Goal: Transaction & Acquisition: Purchase product/service

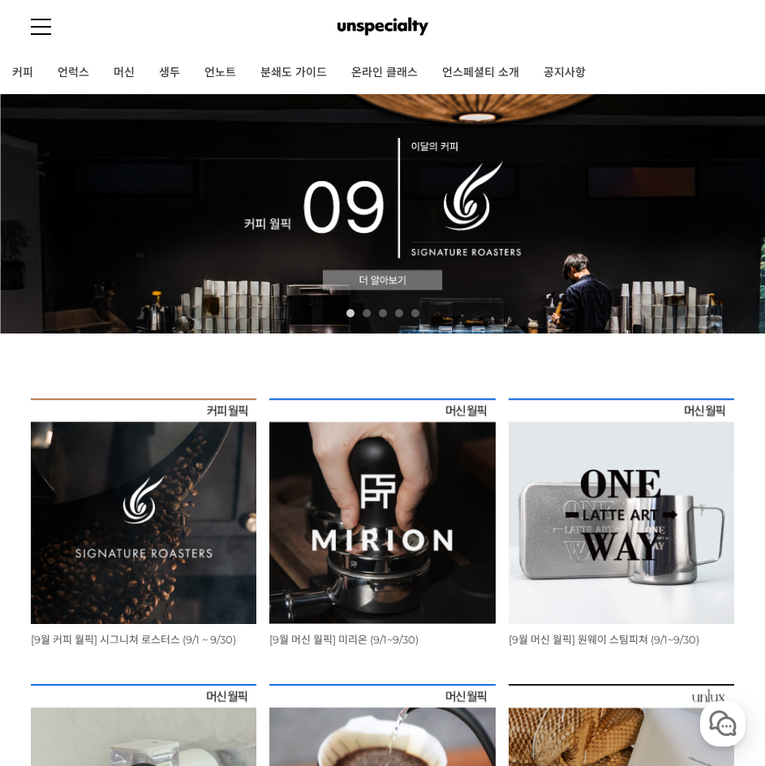
click at [103, 501] on img at bounding box center [144, 511] width 226 height 226
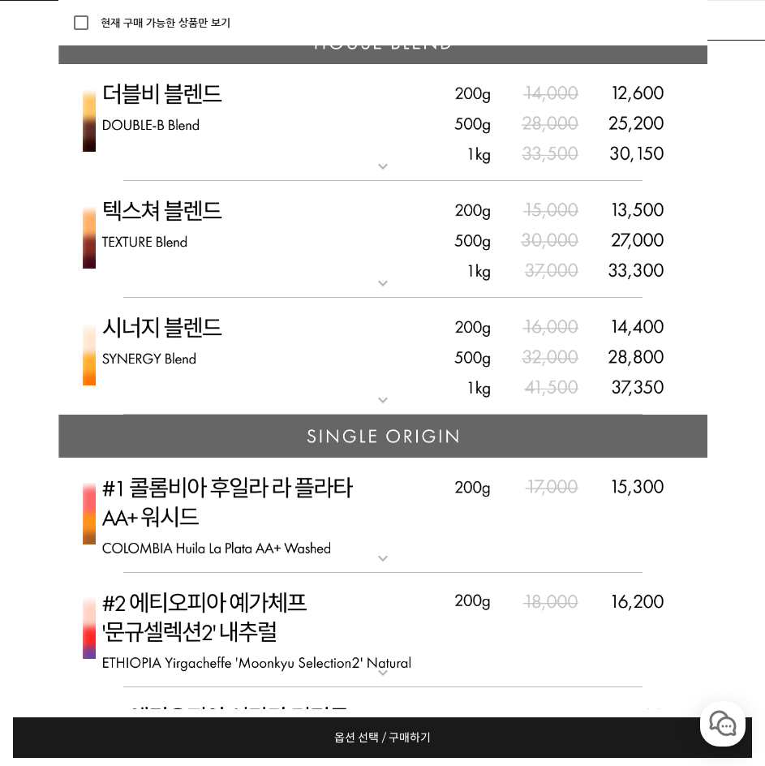
scroll to position [4949, 0]
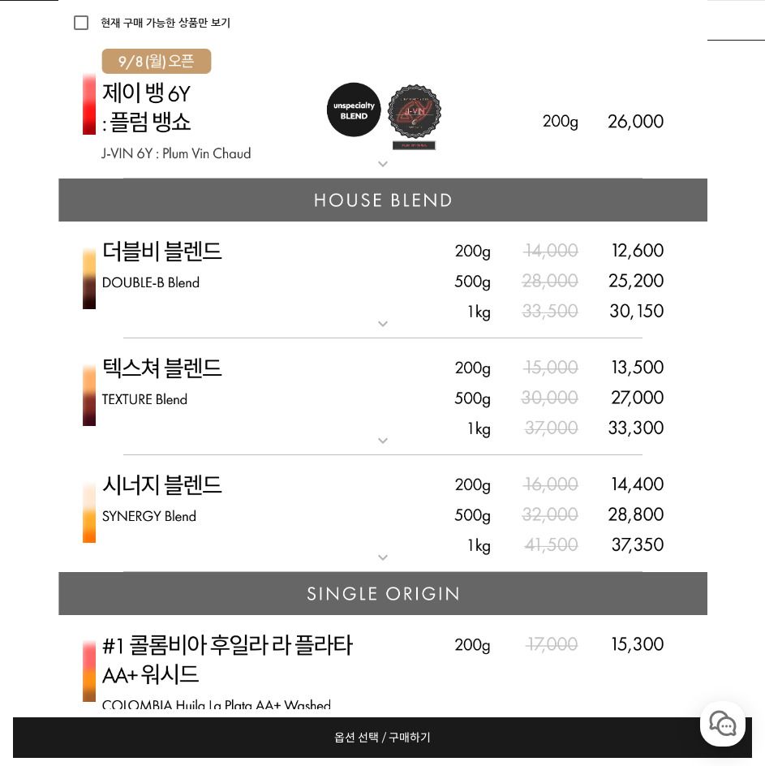
click at [385, 333] on mat-icon "expand_more" at bounding box center [383, 323] width 32 height 19
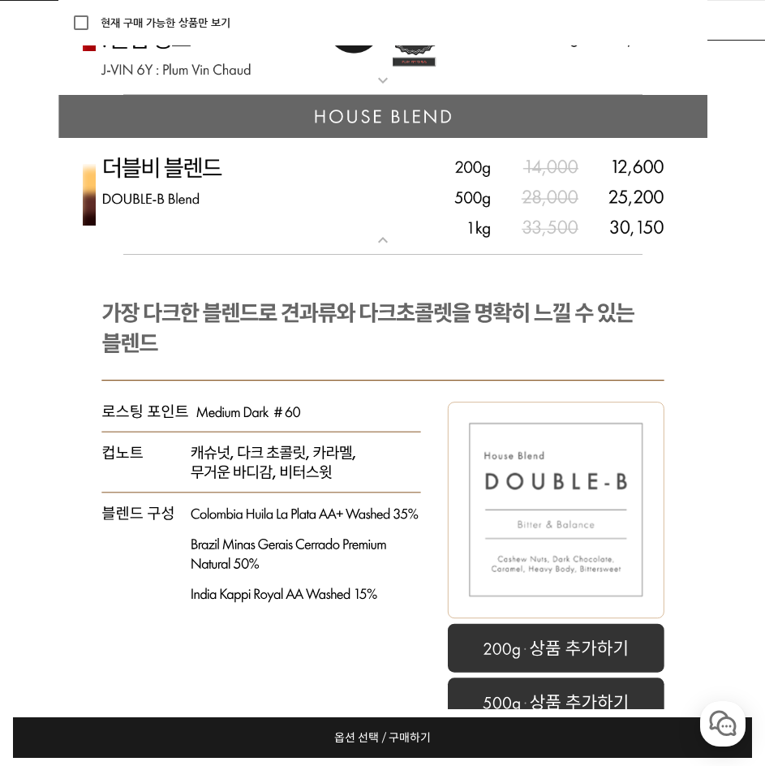
scroll to position [5030, 0]
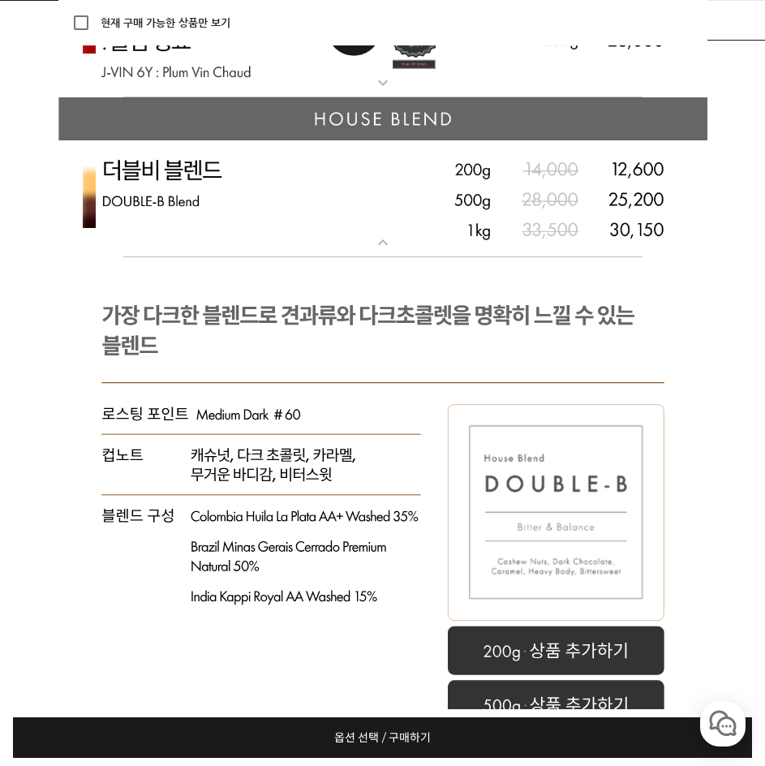
click at [386, 252] on mat-icon "expand_more" at bounding box center [383, 242] width 32 height 19
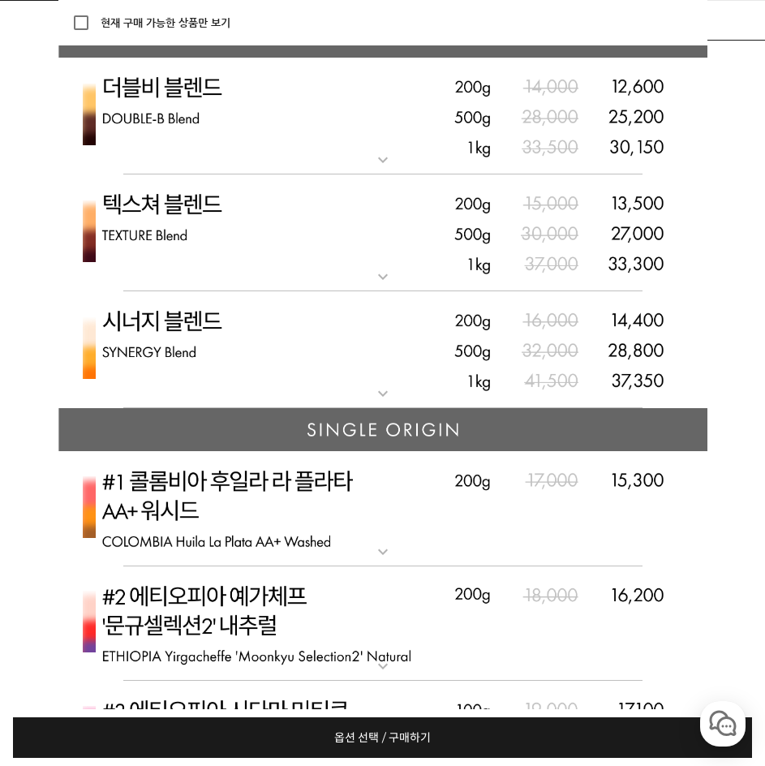
scroll to position [5111, 0]
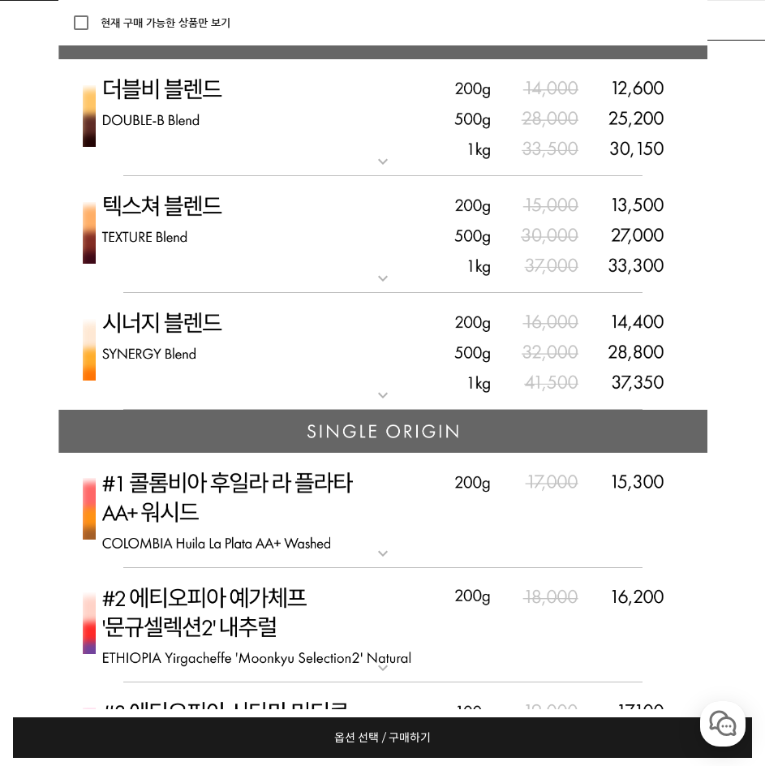
click at [377, 288] on mat-icon "expand_more" at bounding box center [383, 278] width 32 height 19
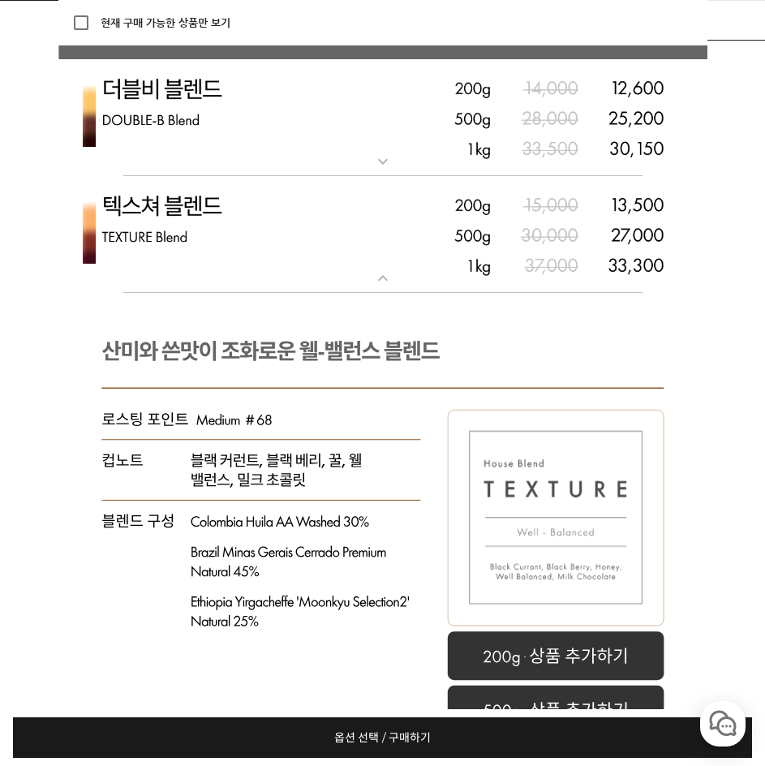
click at [385, 171] on mat-icon "expand_more" at bounding box center [383, 161] width 32 height 19
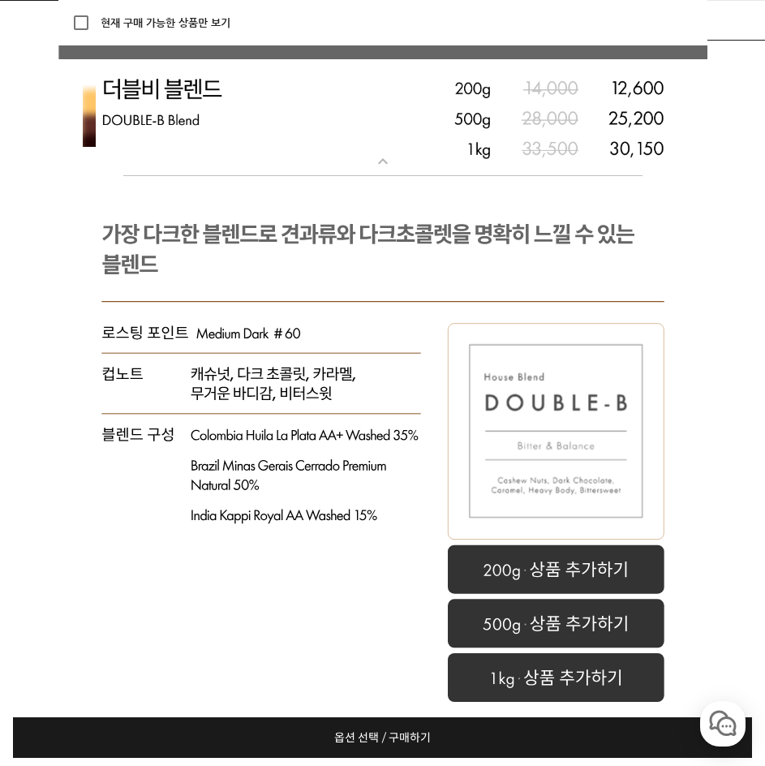
click at [390, 171] on mat-icon "expand_more" at bounding box center [383, 161] width 32 height 19
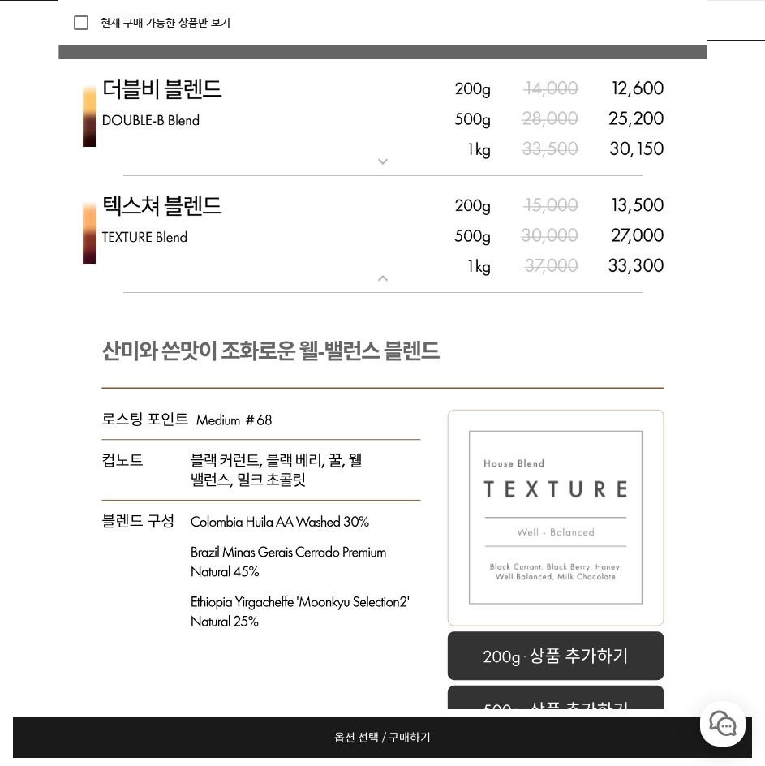
click at [386, 288] on mat-icon "expand_more" at bounding box center [383, 278] width 32 height 19
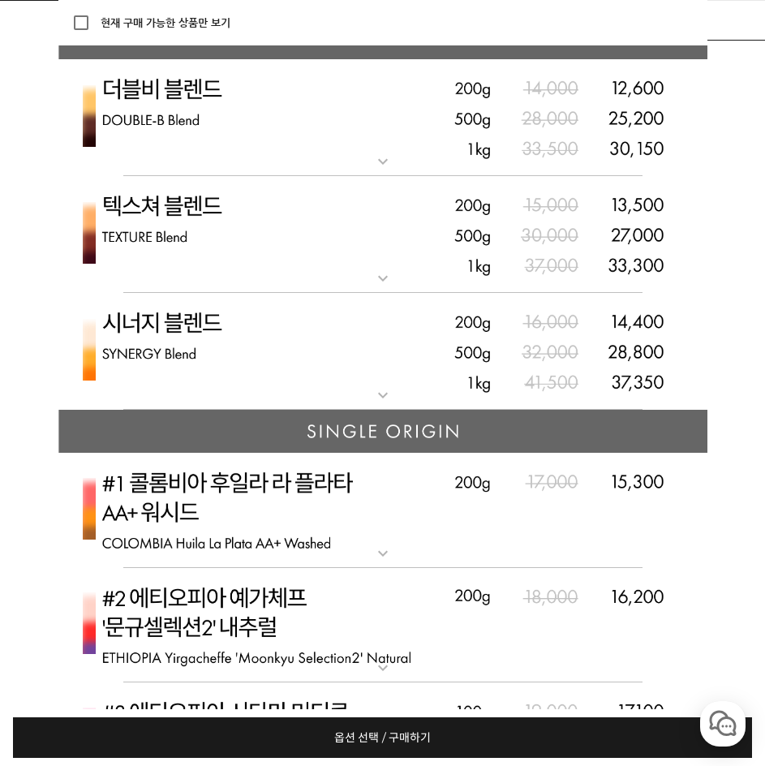
click at [386, 288] on mat-icon "expand_more" at bounding box center [383, 278] width 32 height 19
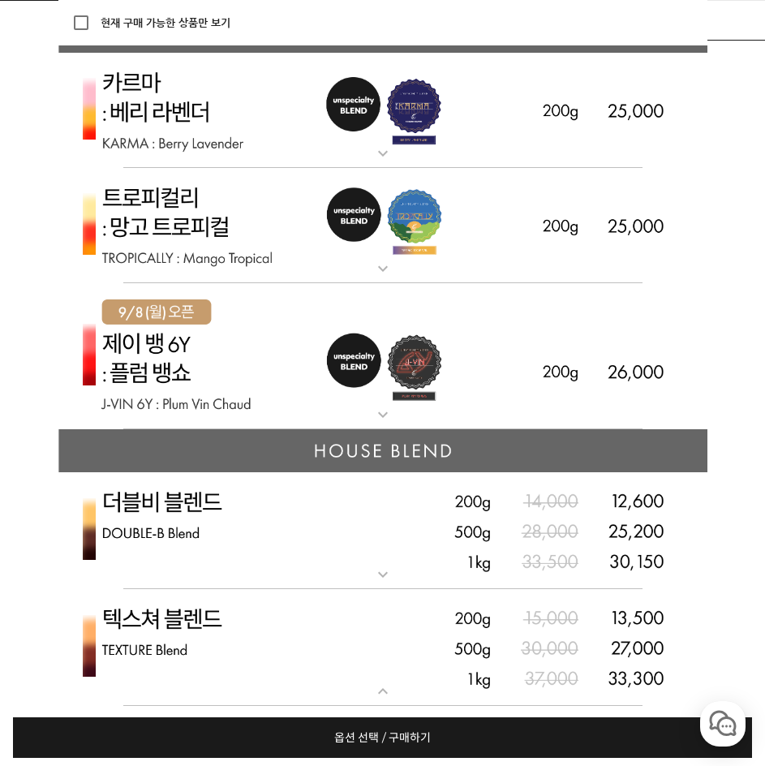
scroll to position [4694, 0]
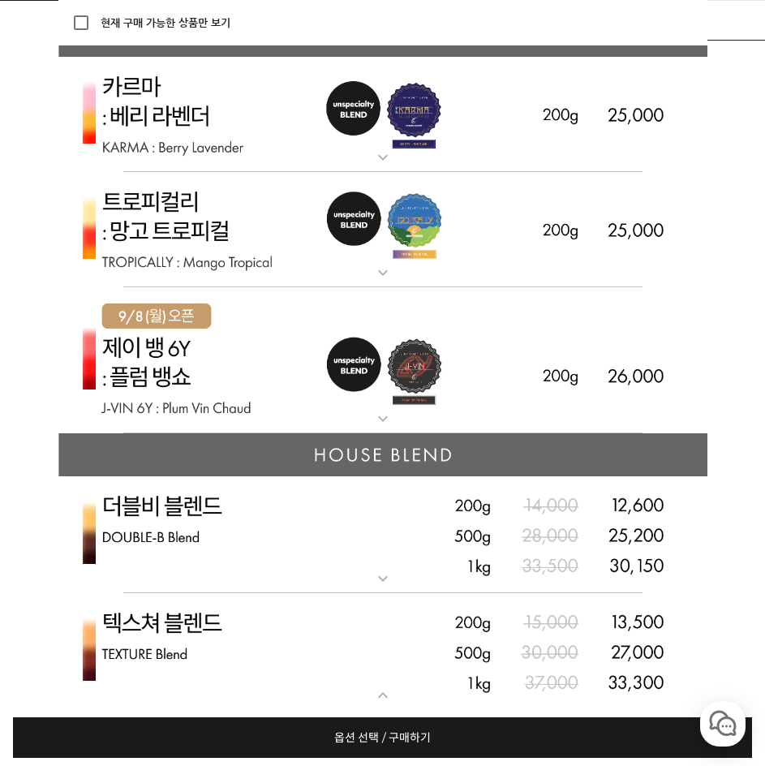
click at [378, 428] on mat-icon "expand_more" at bounding box center [383, 418] width 32 height 19
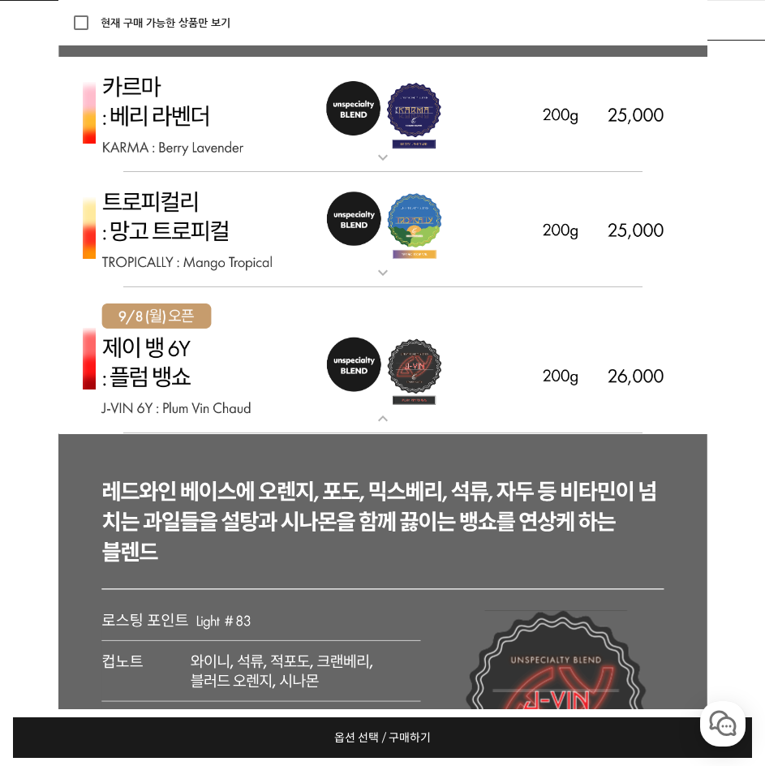
click at [376, 282] on mat-icon "expand_more" at bounding box center [383, 272] width 32 height 19
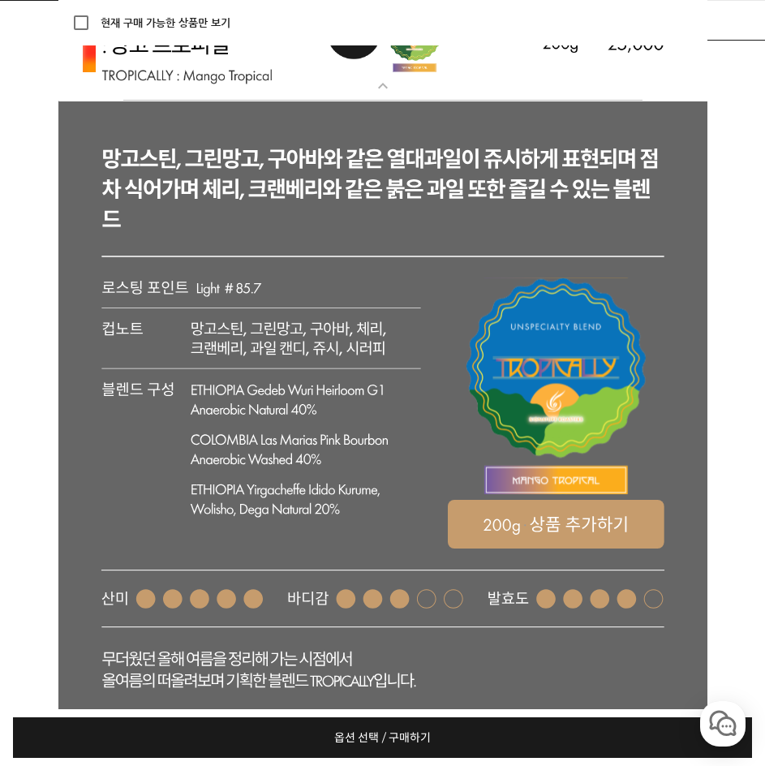
scroll to position [4856, 0]
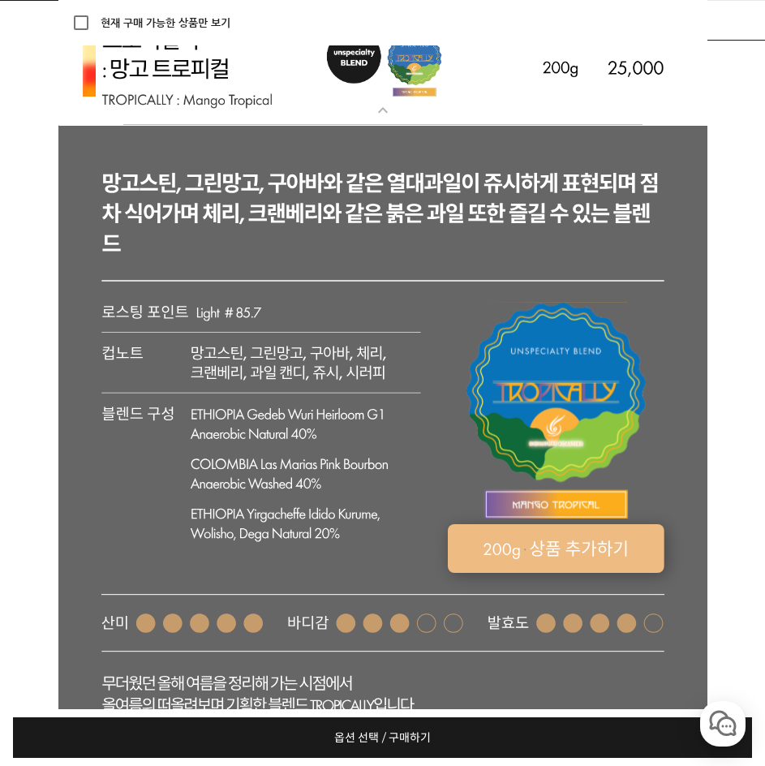
click at [520, 573] on rect at bounding box center [555, 548] width 217 height 49
select select "트로피컬리 - 망고 트로피컬 (언스페셜티 블렌드)"
select select "200g"
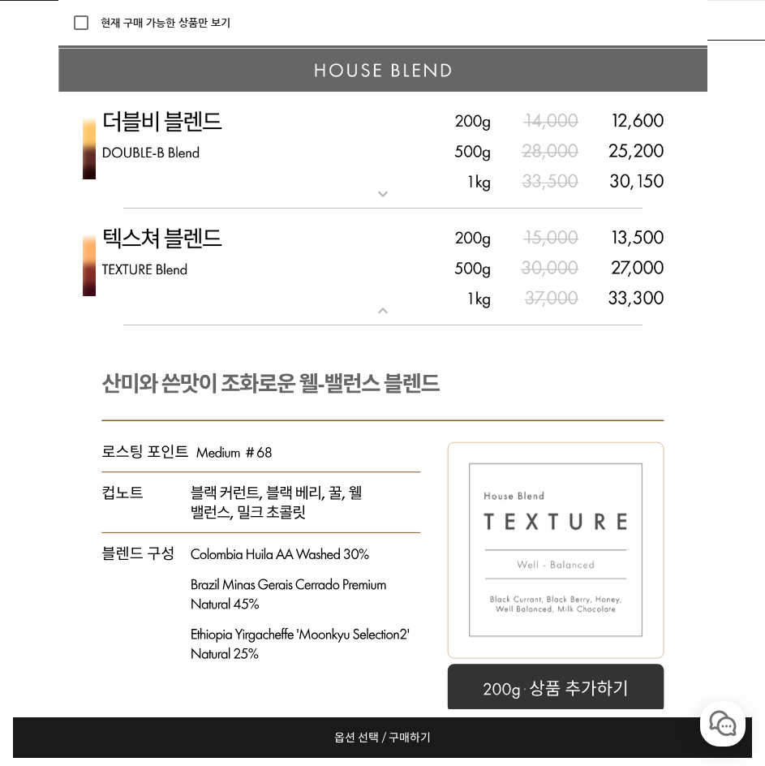
scroll to position [6934, 0]
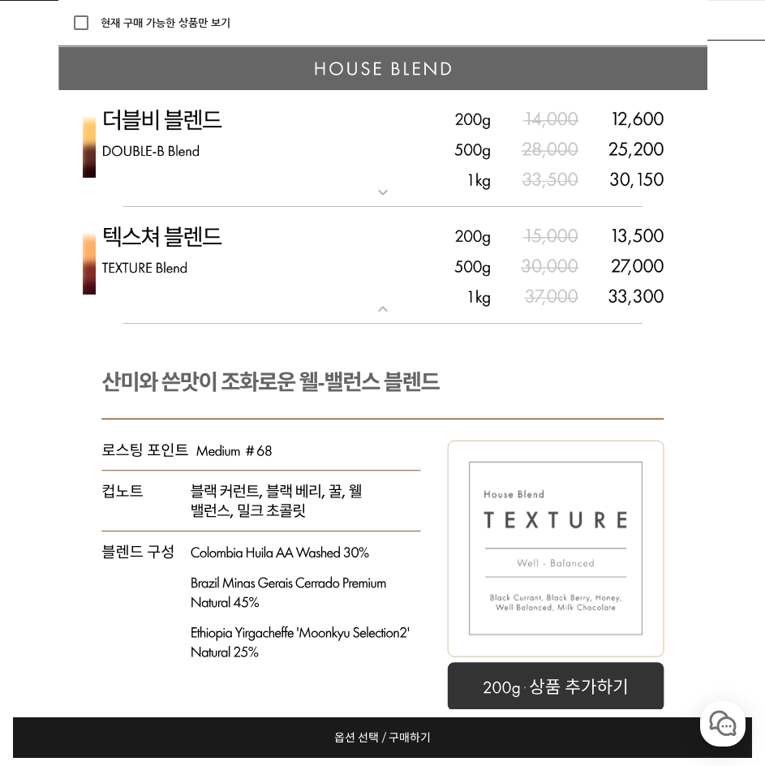
click at [383, 319] on mat-icon "expand_more" at bounding box center [383, 308] width 32 height 19
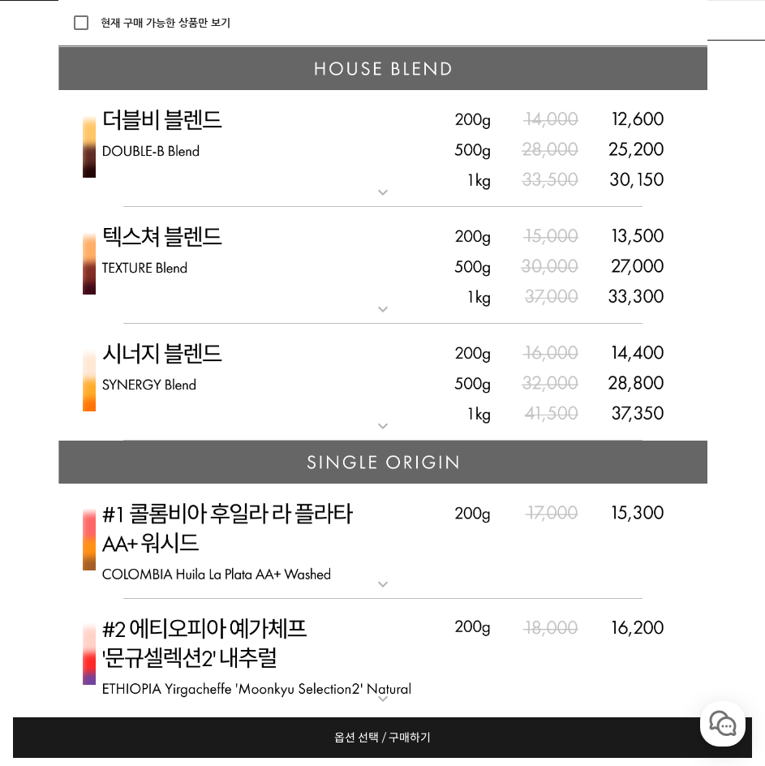
click at [383, 202] on mat-icon "expand_more" at bounding box center [383, 192] width 32 height 19
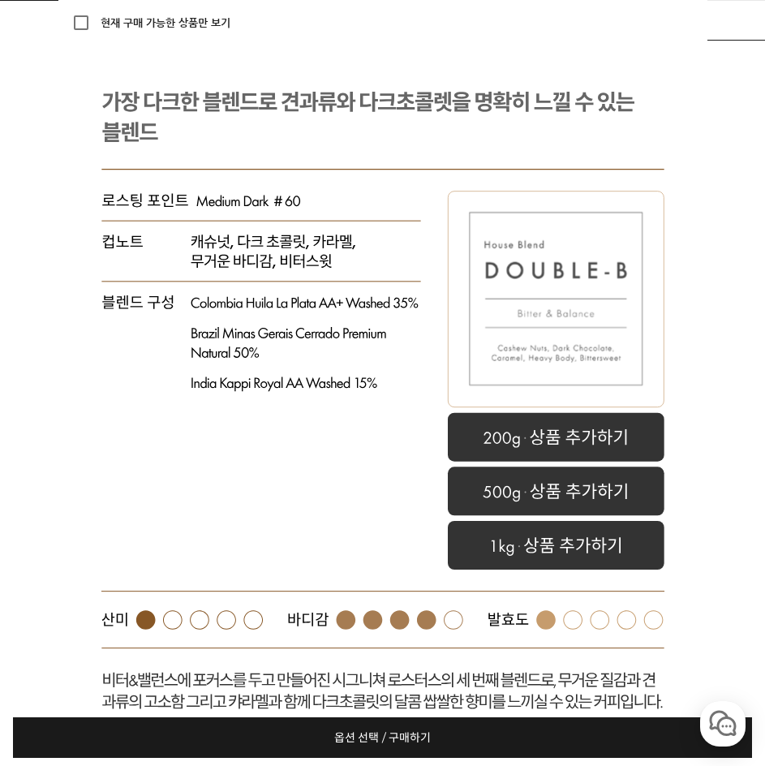
scroll to position [7421, 0]
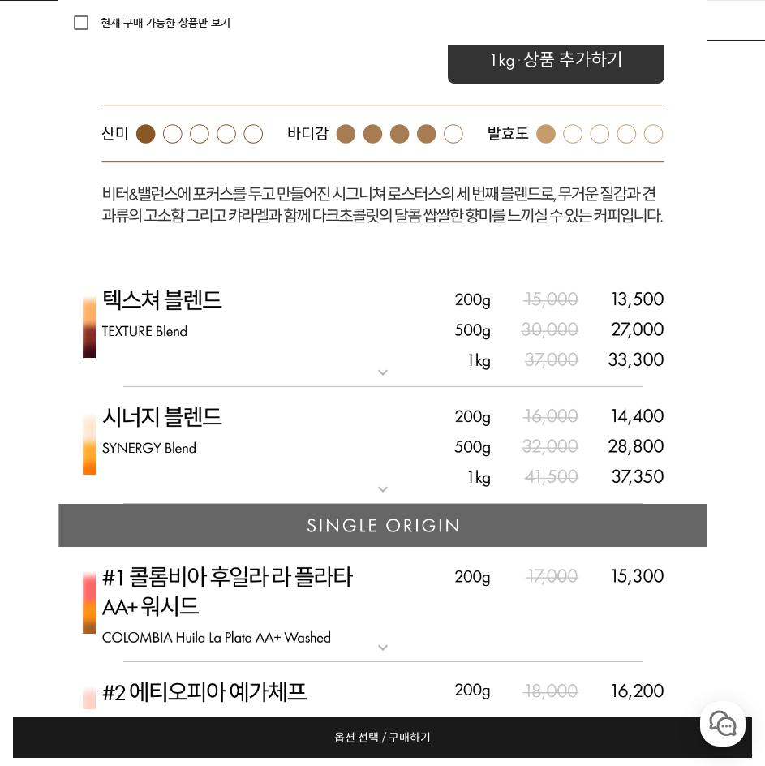
click at [383, 380] on mat-icon "expand_more" at bounding box center [383, 372] width 32 height 19
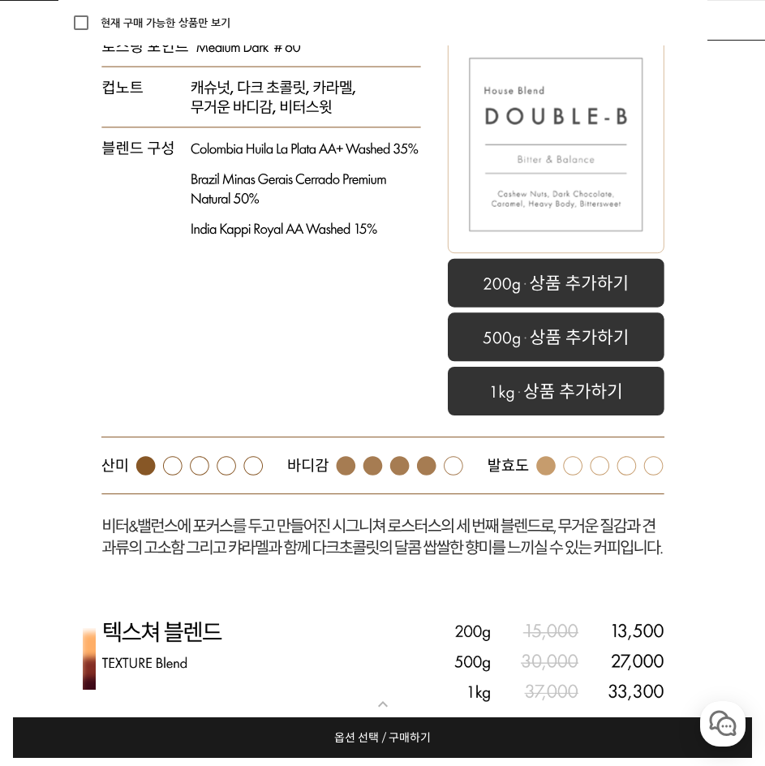
scroll to position [7178, 0]
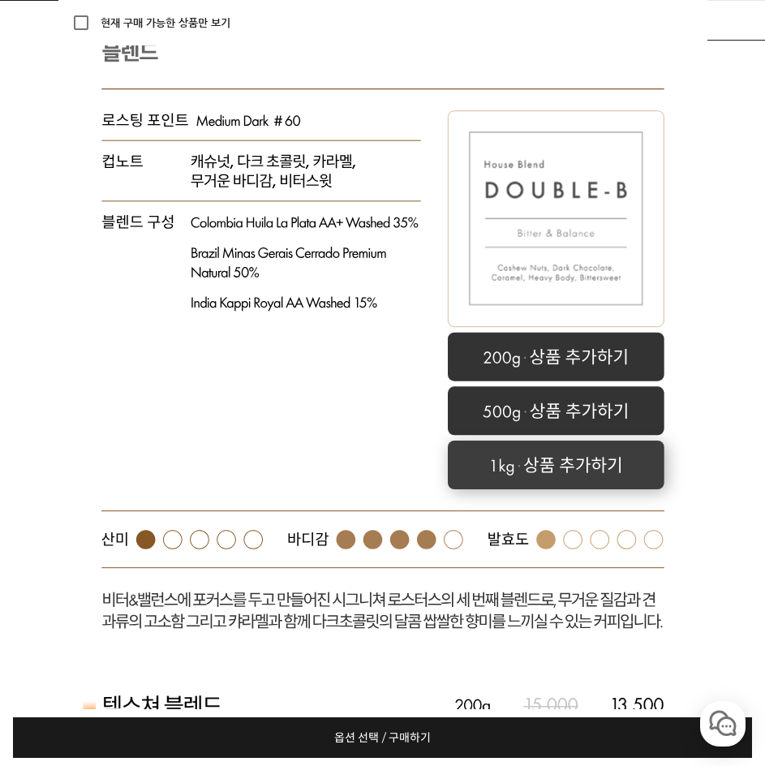
click at [503, 489] on rect at bounding box center [556, 465] width 217 height 49
select select "더블비 블렌드"
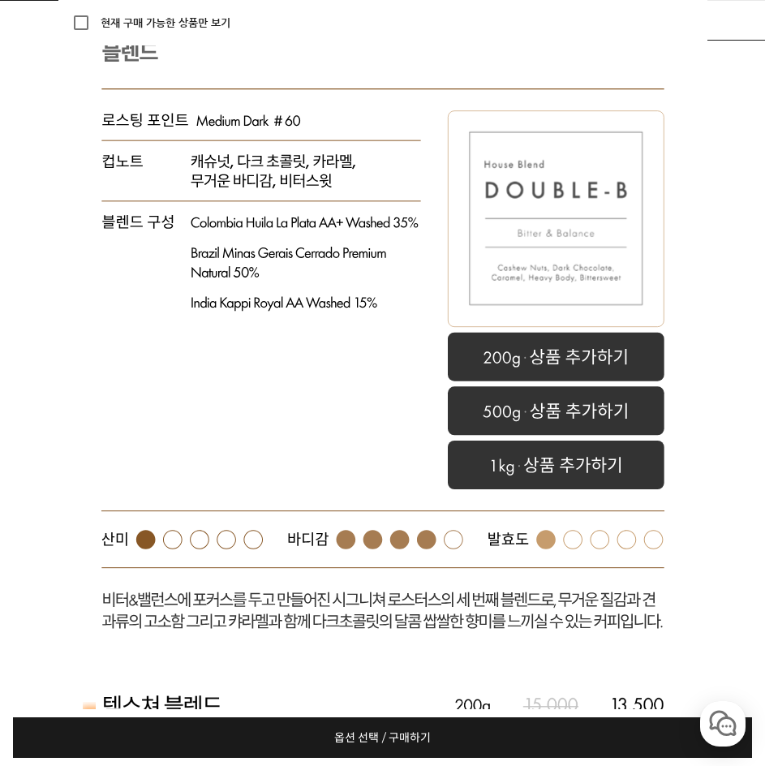
select select "1kg"
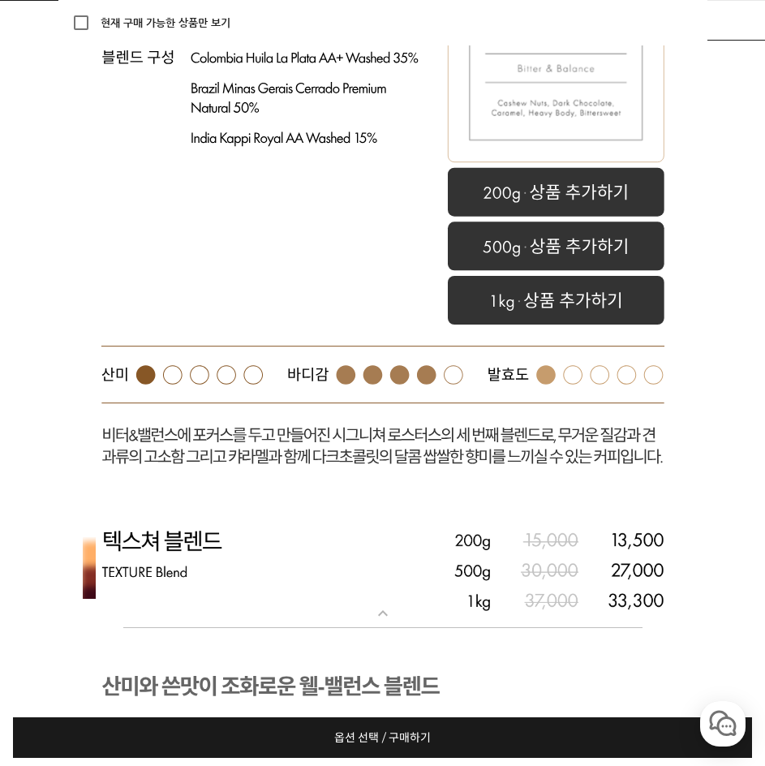
scroll to position [7664, 0]
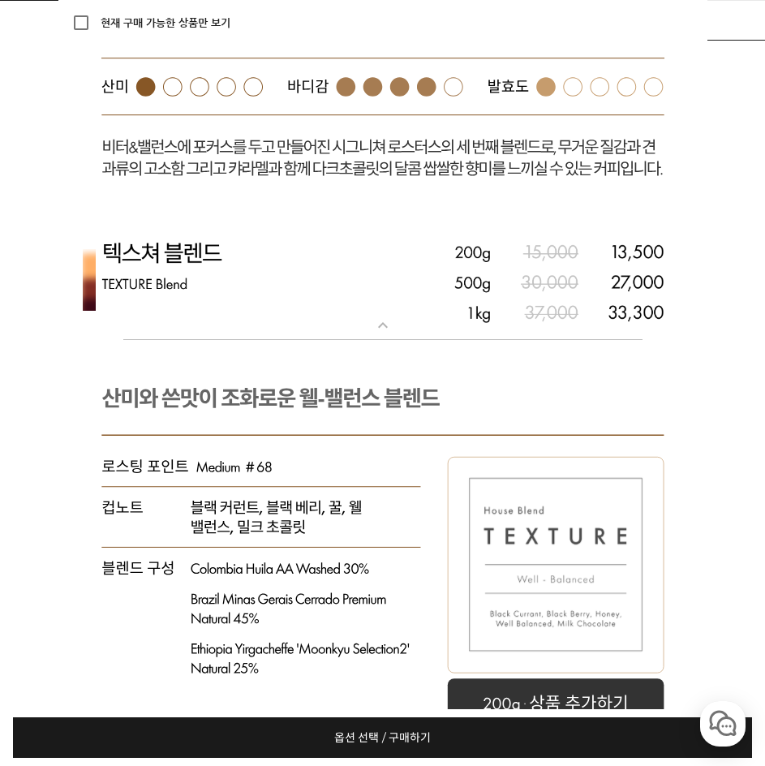
click at [419, 744] on span "옵션 선택 / 구매하기" at bounding box center [382, 737] width 97 height 41
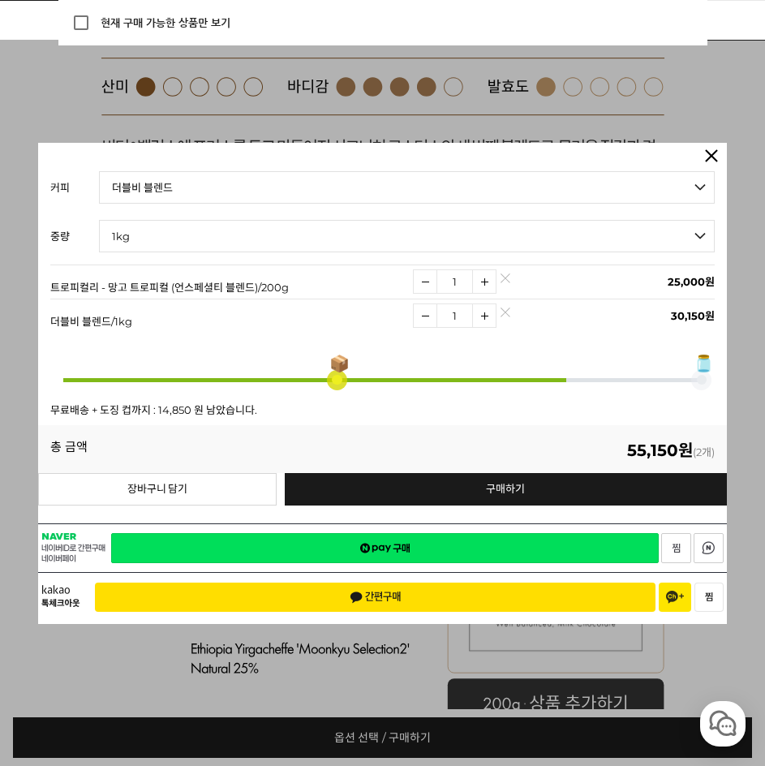
click at [706, 155] on link at bounding box center [711, 163] width 16 height 16
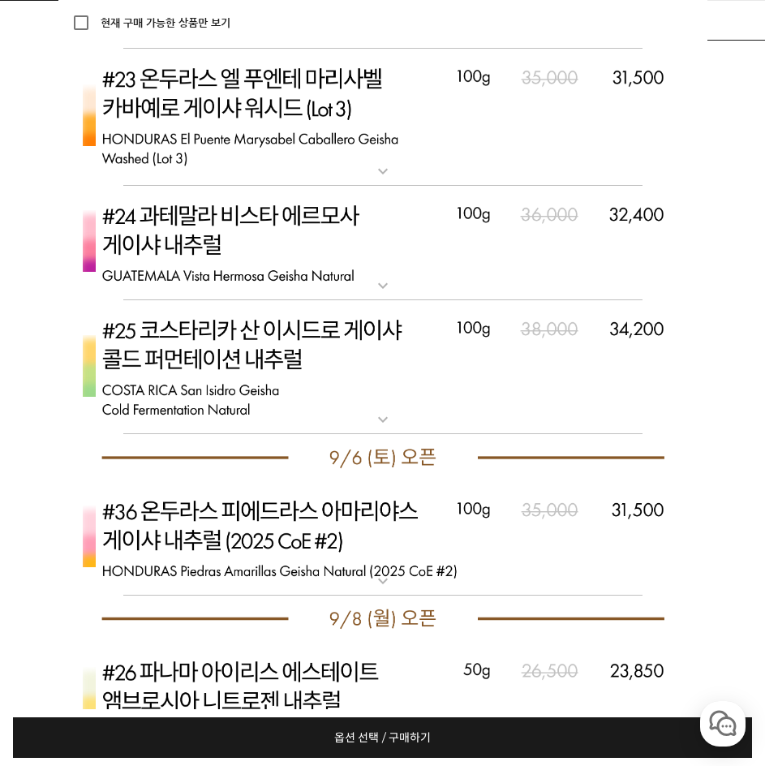
scroll to position [10991, 0]
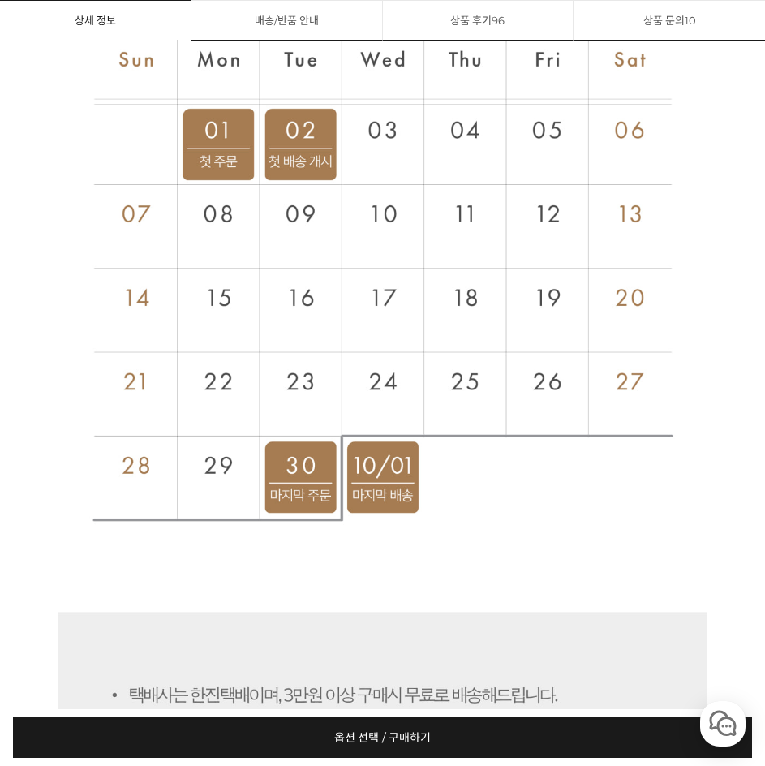
drag, startPoint x: 686, startPoint y: 580, endPoint x: 705, endPoint y: 209, distance: 371.2
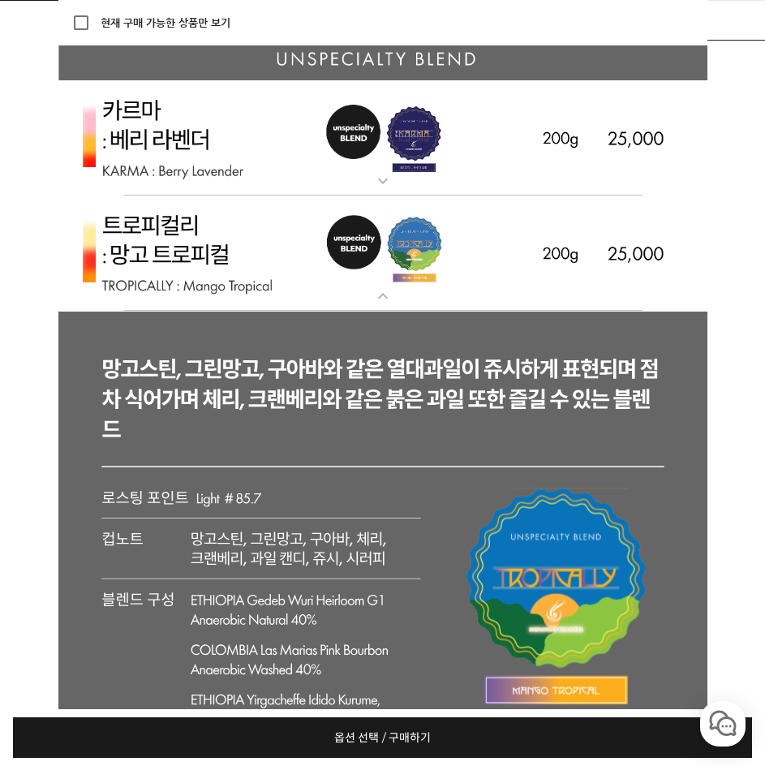
scroll to position [4770, 0]
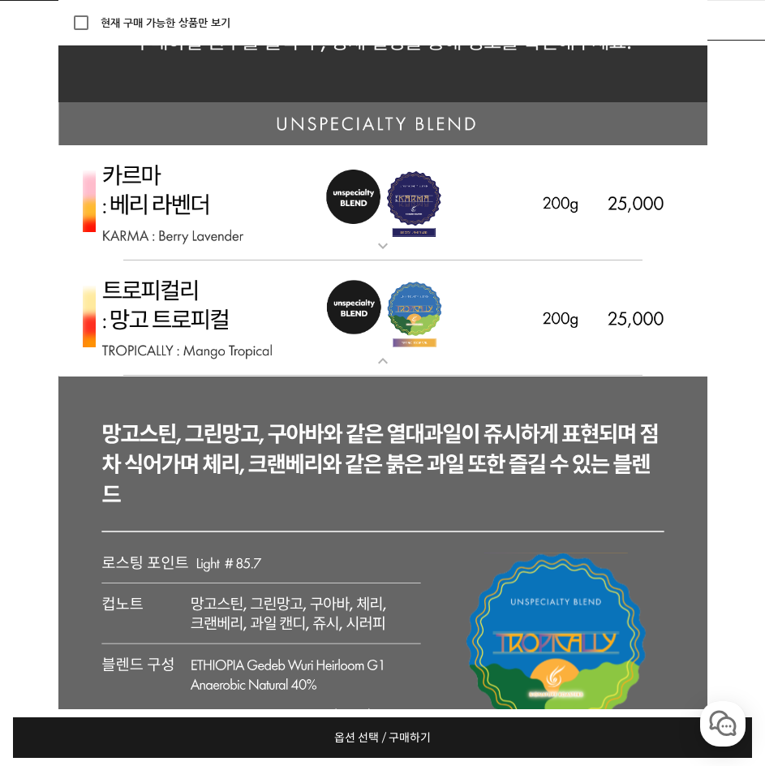
click at [402, 376] on img at bounding box center [382, 318] width 649 height 116
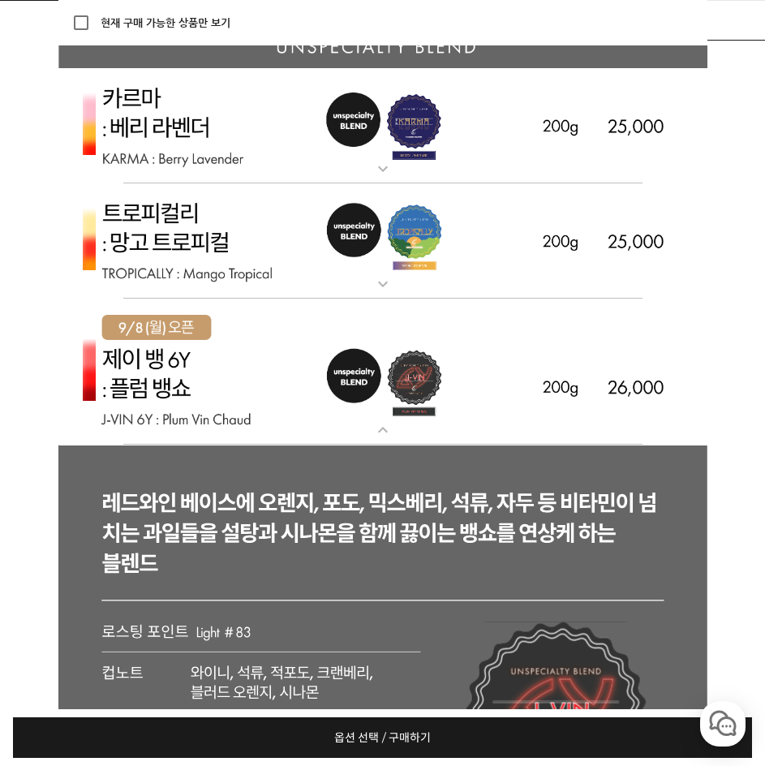
scroll to position [4852, 0]
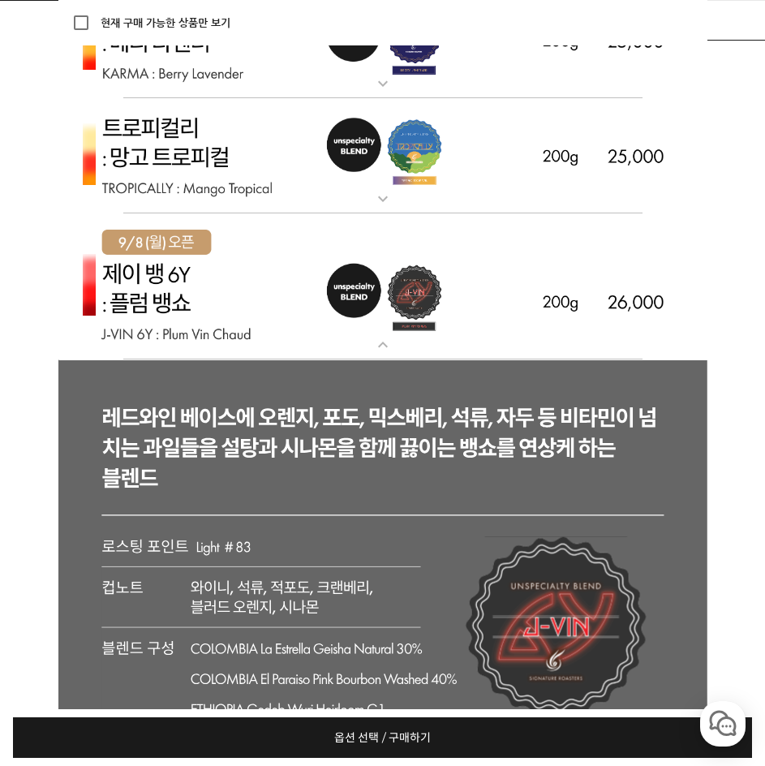
click at [386, 355] on mat-icon "expand_more" at bounding box center [383, 344] width 32 height 19
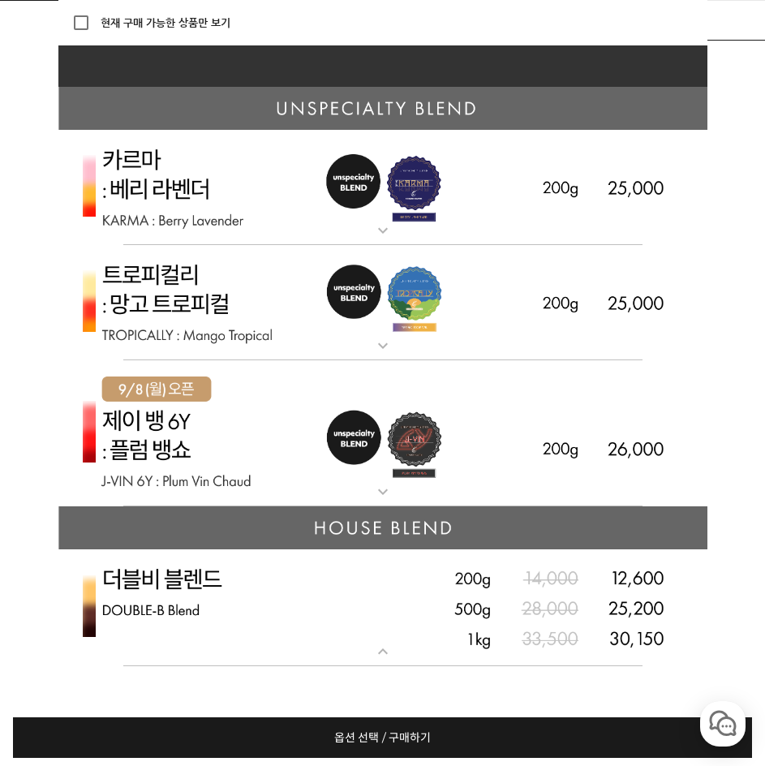
scroll to position [4770, 0]
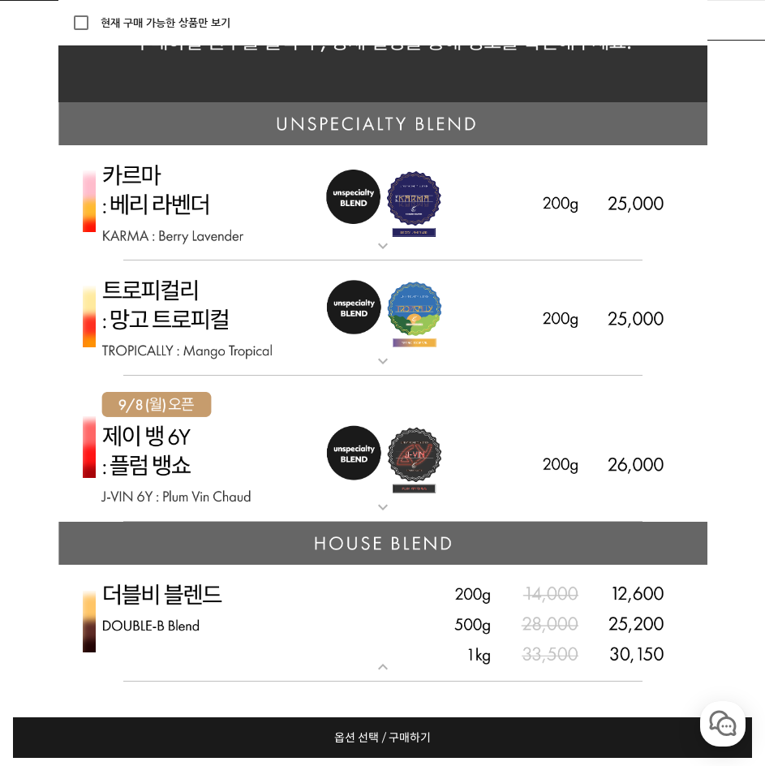
click at [394, 256] on mat-icon "expand_more" at bounding box center [383, 245] width 32 height 19
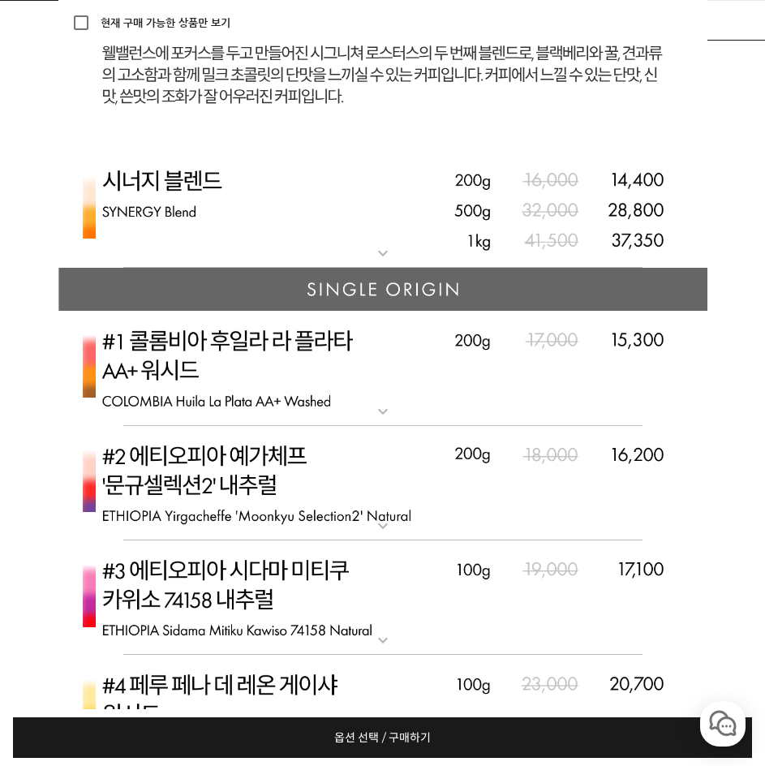
scroll to position [7772, 0]
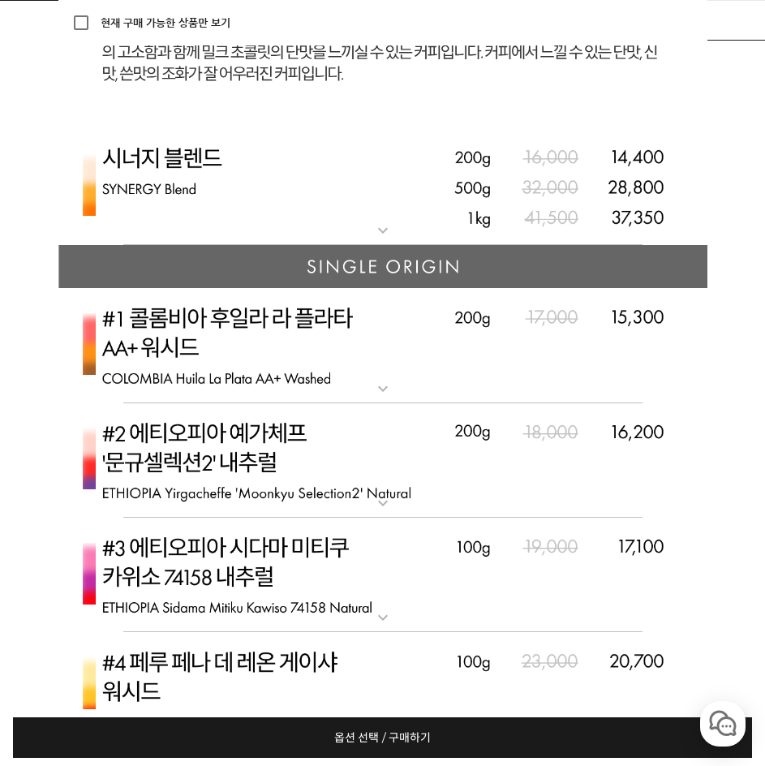
click at [372, 240] on mat-icon "expand_more" at bounding box center [383, 230] width 32 height 19
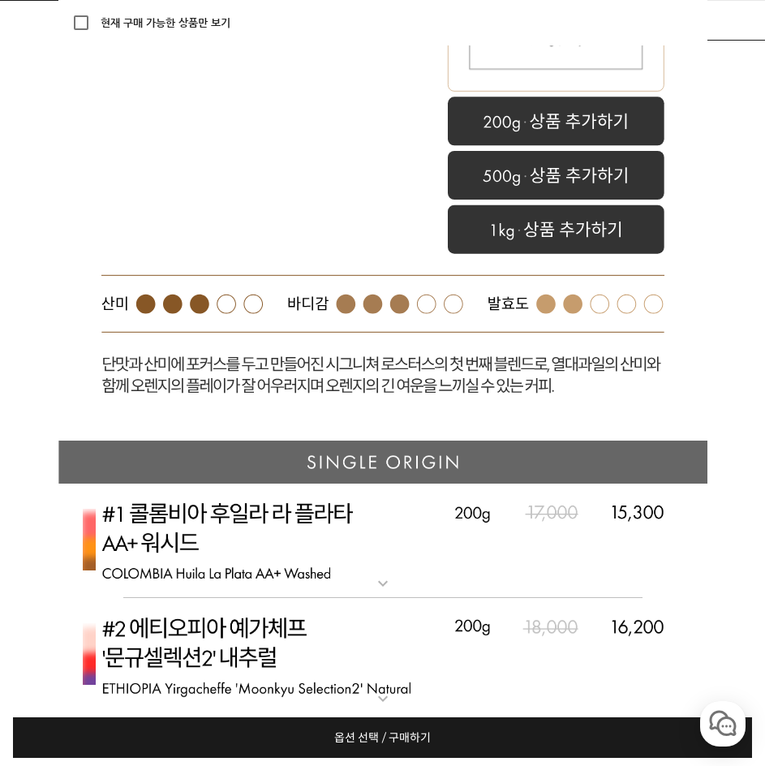
click at [418, 737] on span "옵션 선택 / 구매하기" at bounding box center [382, 737] width 97 height 41
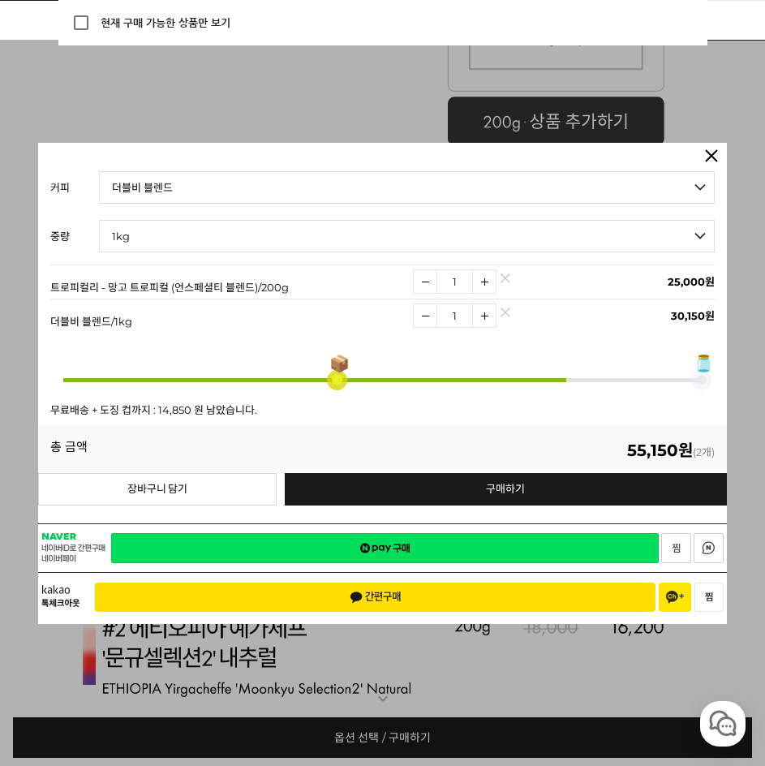
click at [703, 156] on link at bounding box center [711, 163] width 16 height 16
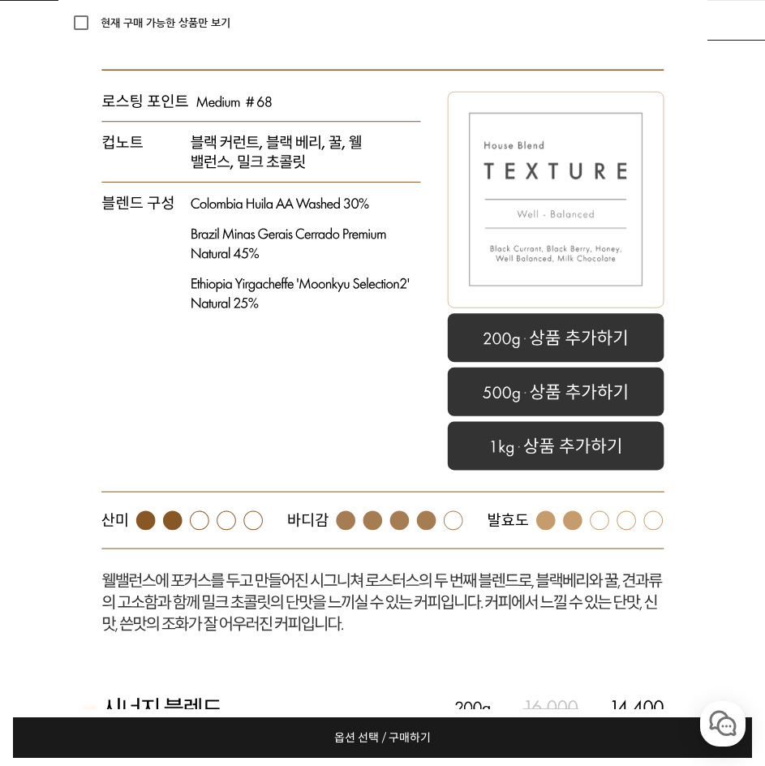
scroll to position [7123, 0]
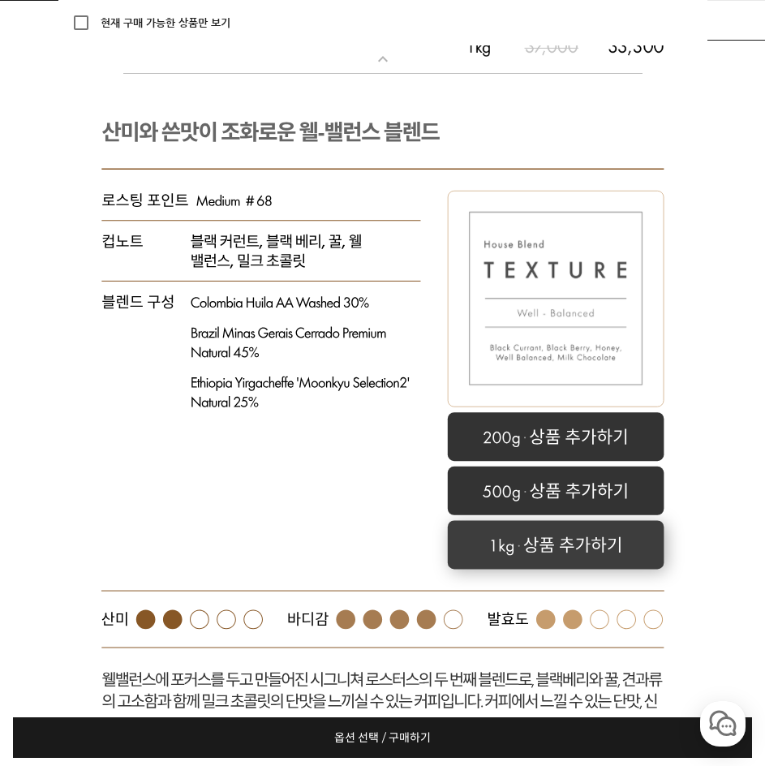
click at [531, 561] on rect at bounding box center [555, 544] width 217 height 49
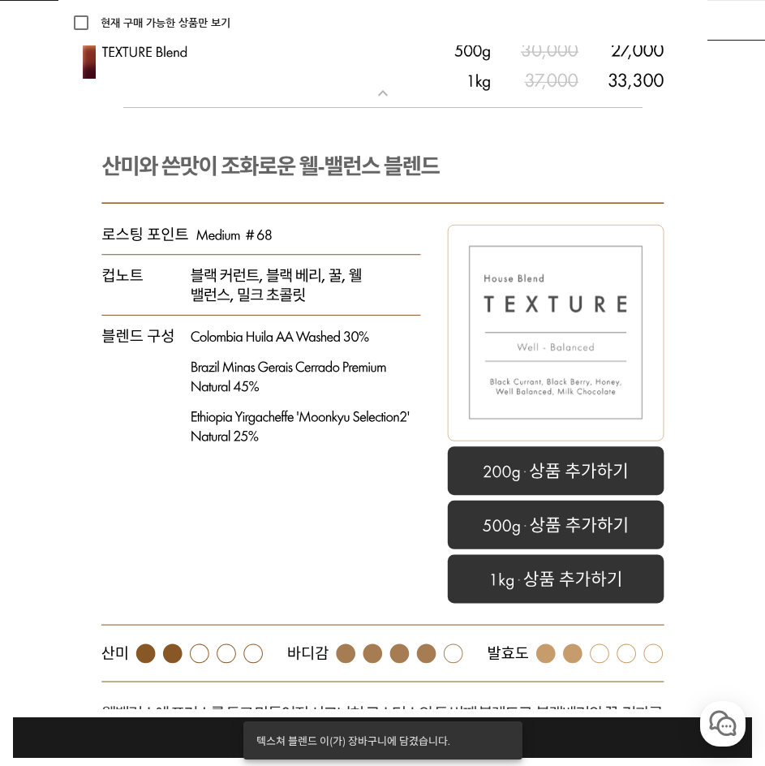
click at [557, 745] on link "옵션 선택 / 구매하기 예약주문 REGULAR DELIVERY" at bounding box center [382, 737] width 739 height 41
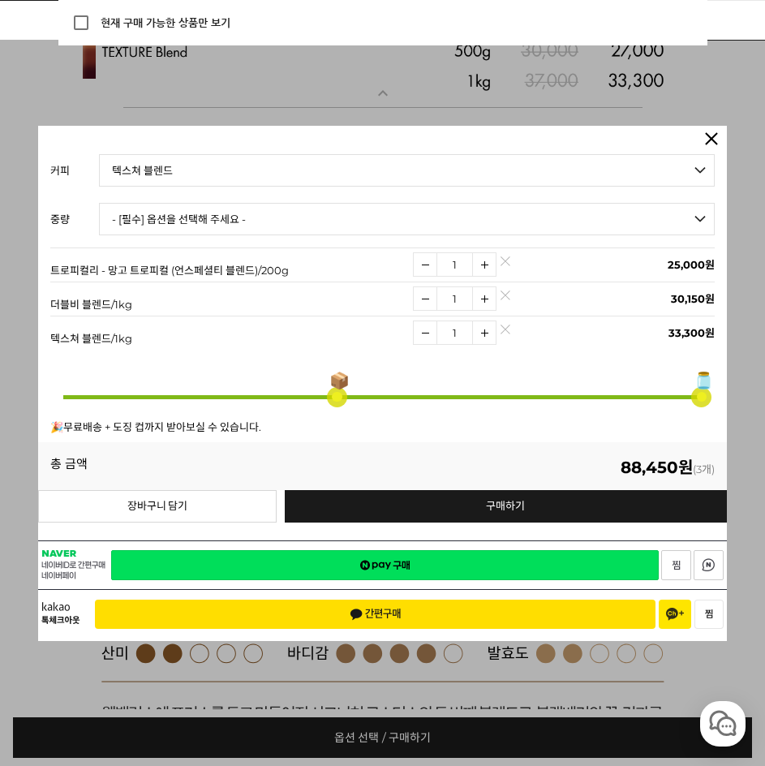
click at [507, 295] on img at bounding box center [505, 299] width 9 height 9
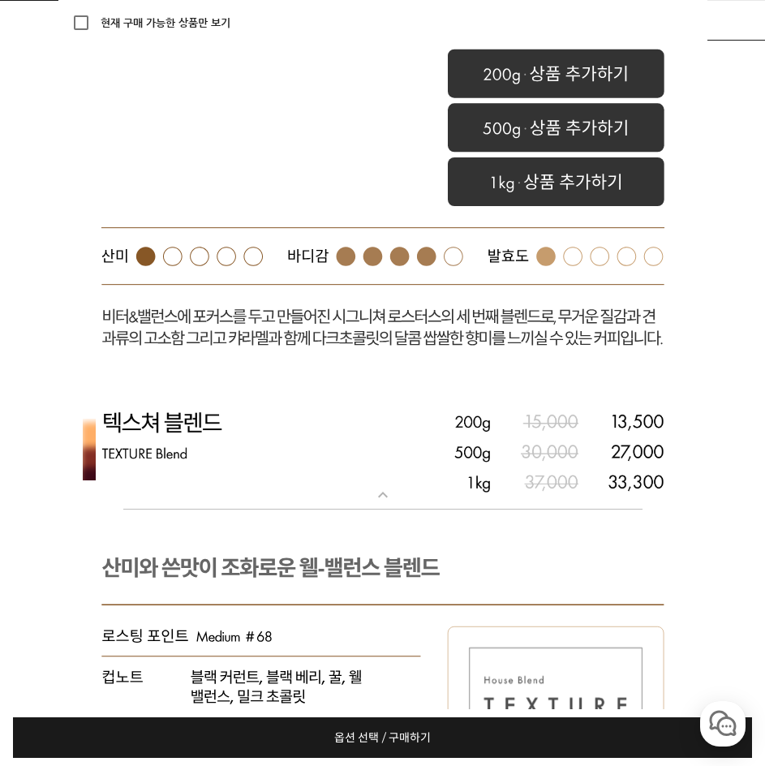
scroll to position [6684, 0]
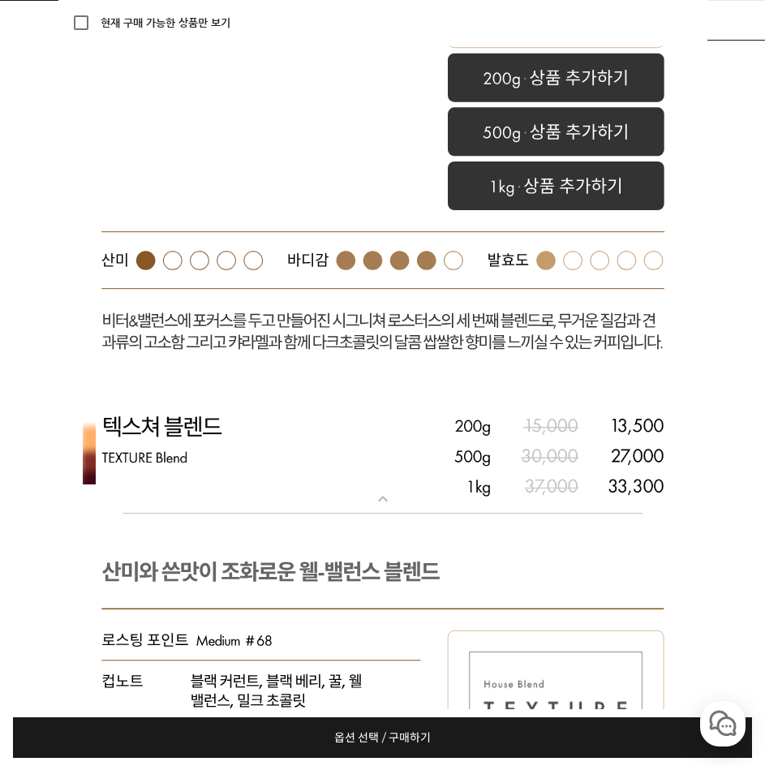
click at [443, 514] on img at bounding box center [382, 456] width 649 height 118
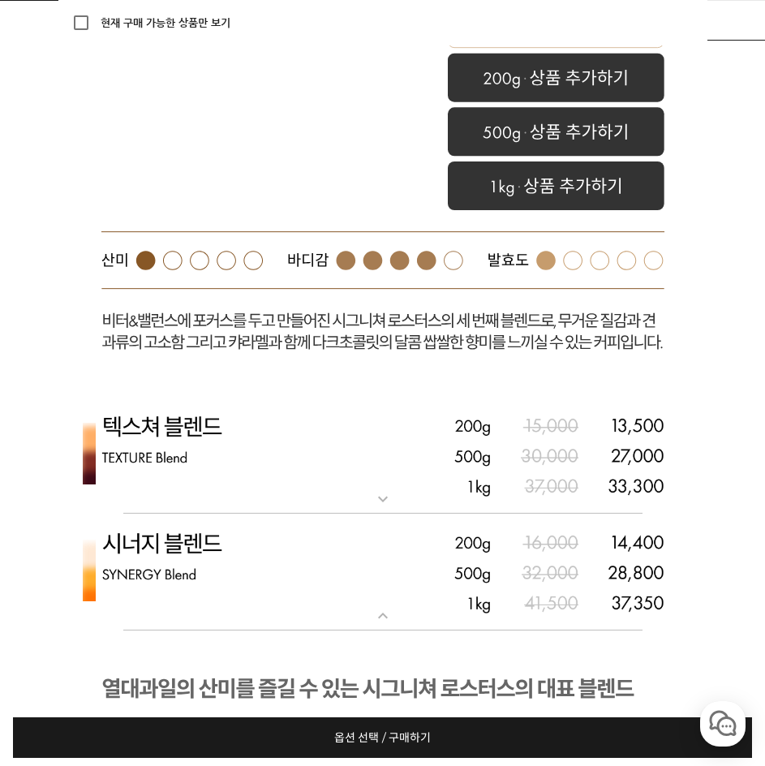
scroll to position [6359, 0]
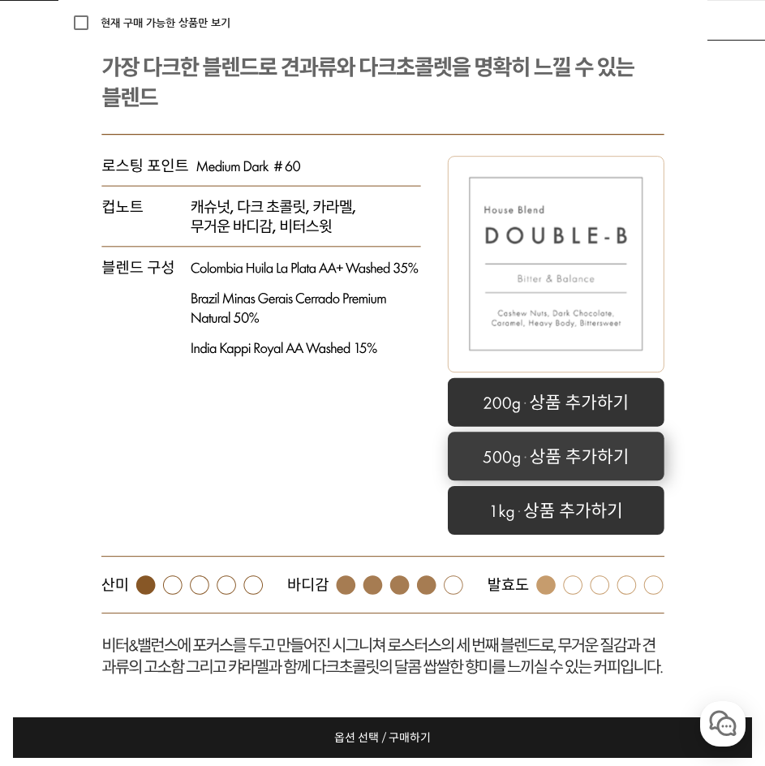
click at [538, 477] on rect at bounding box center [556, 456] width 217 height 49
select select "더블비 블렌드"
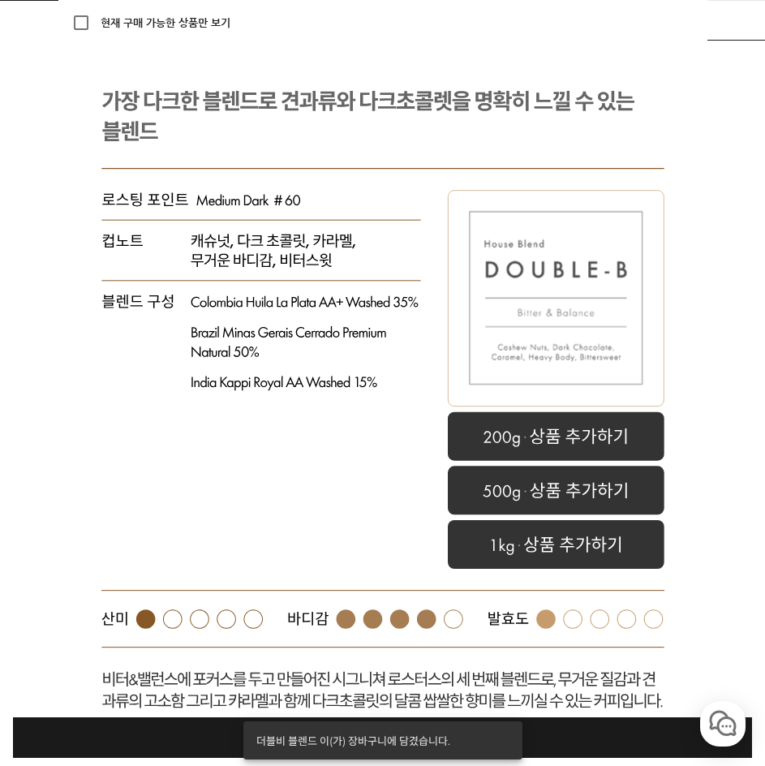
click at [565, 754] on link "옵션 선택 / 구매하기 예약주문 REGULAR DELIVERY" at bounding box center [382, 737] width 739 height 41
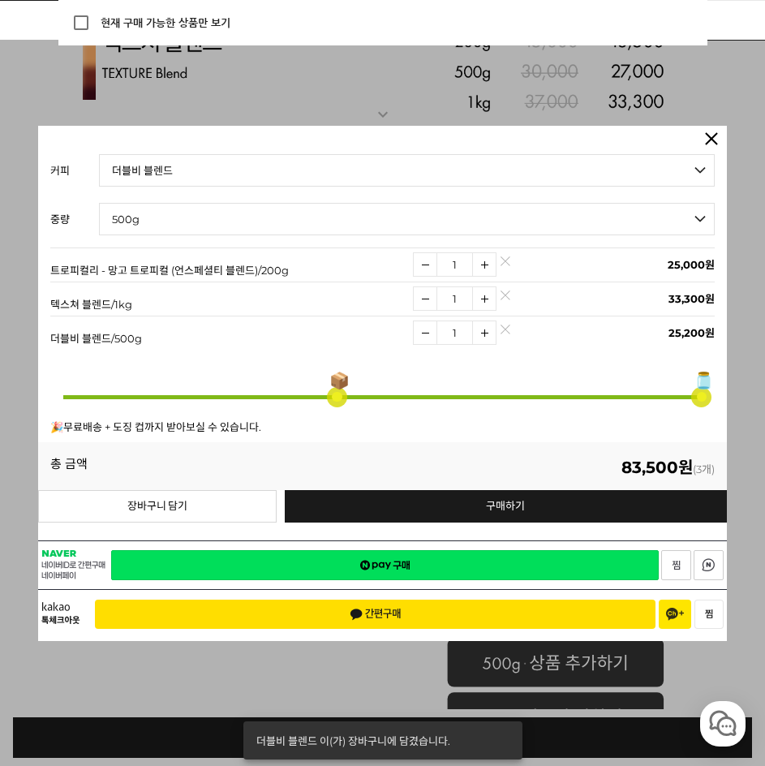
scroll to position [5616, 0]
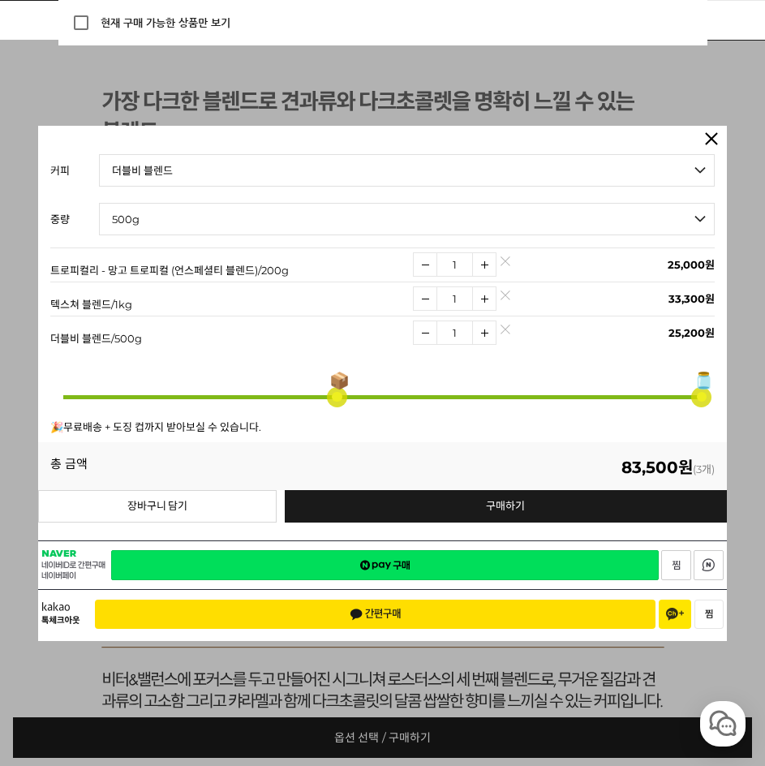
click at [505, 299] on img at bounding box center [505, 299] width 9 height 9
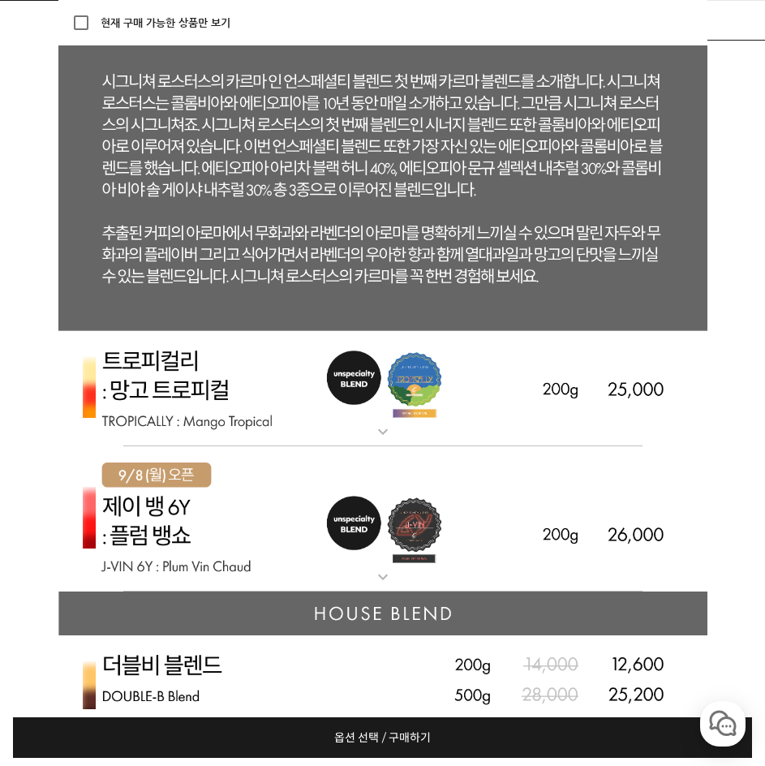
scroll to position [6325, 0]
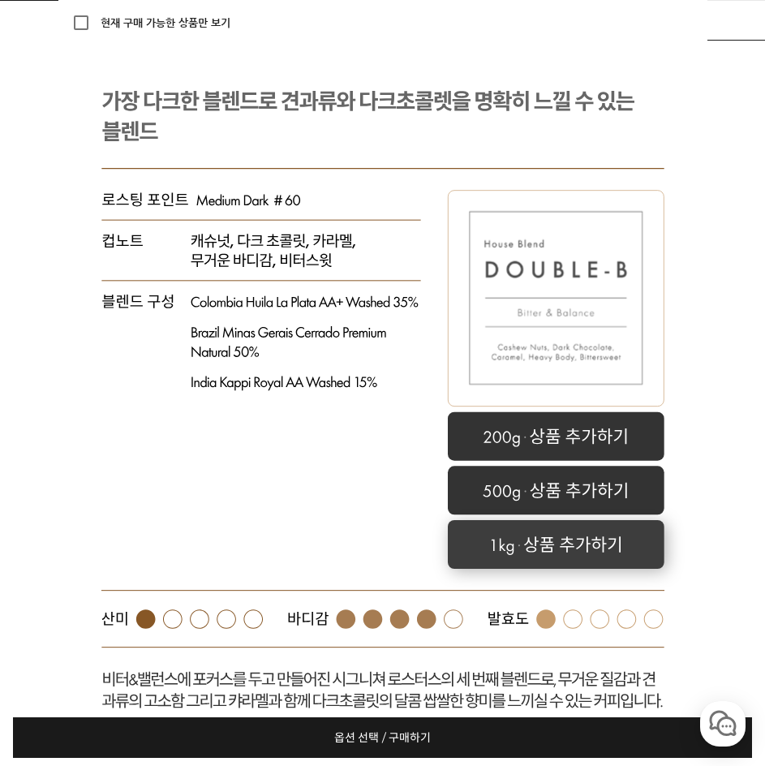
click at [548, 569] on rect at bounding box center [556, 544] width 217 height 49
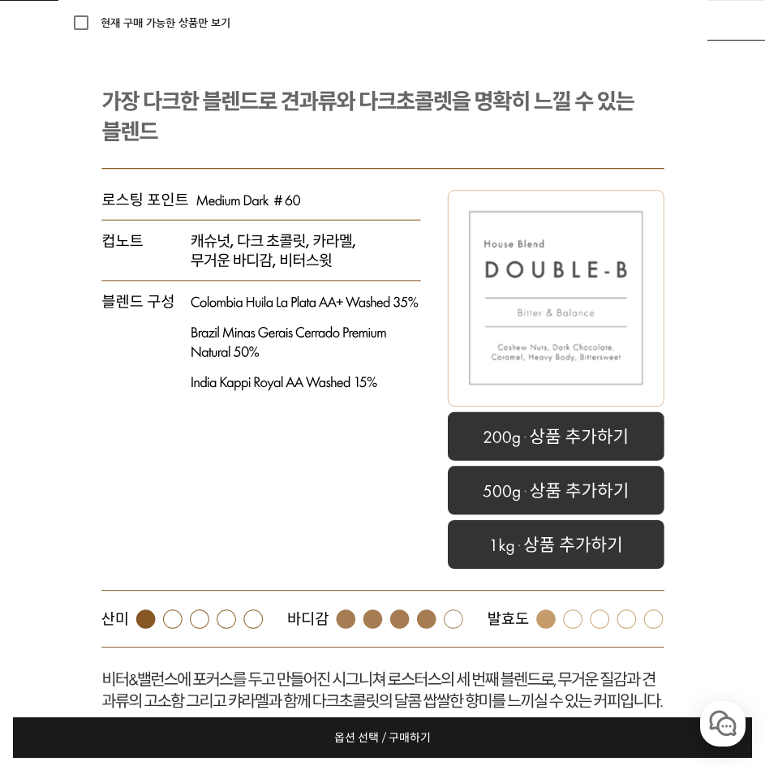
select select "1kg"
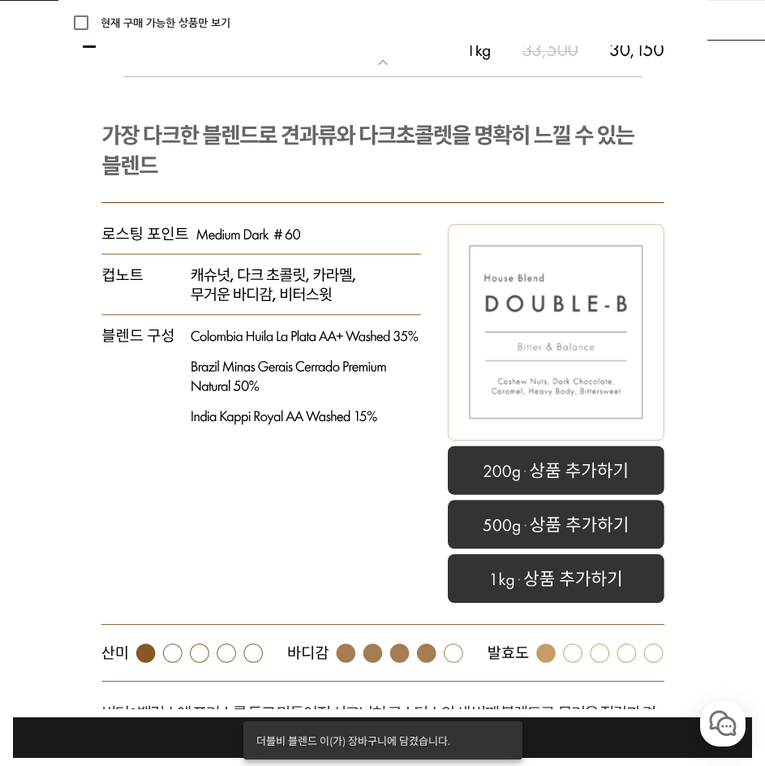
click at [545, 752] on link "옵션 선택 / 구매하기 예약주문 REGULAR DELIVERY" at bounding box center [382, 737] width 739 height 41
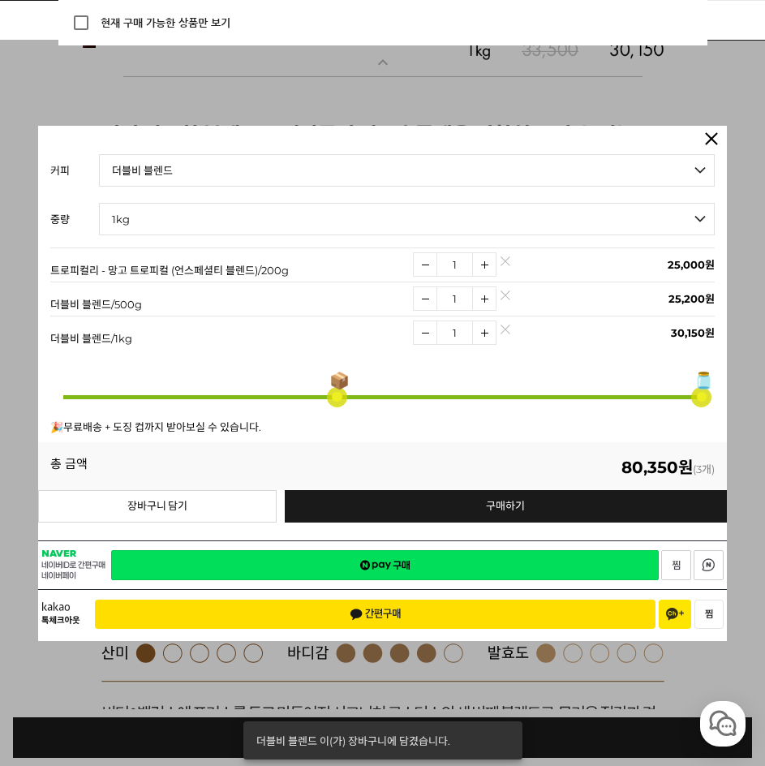
click at [508, 297] on img at bounding box center [505, 299] width 9 height 9
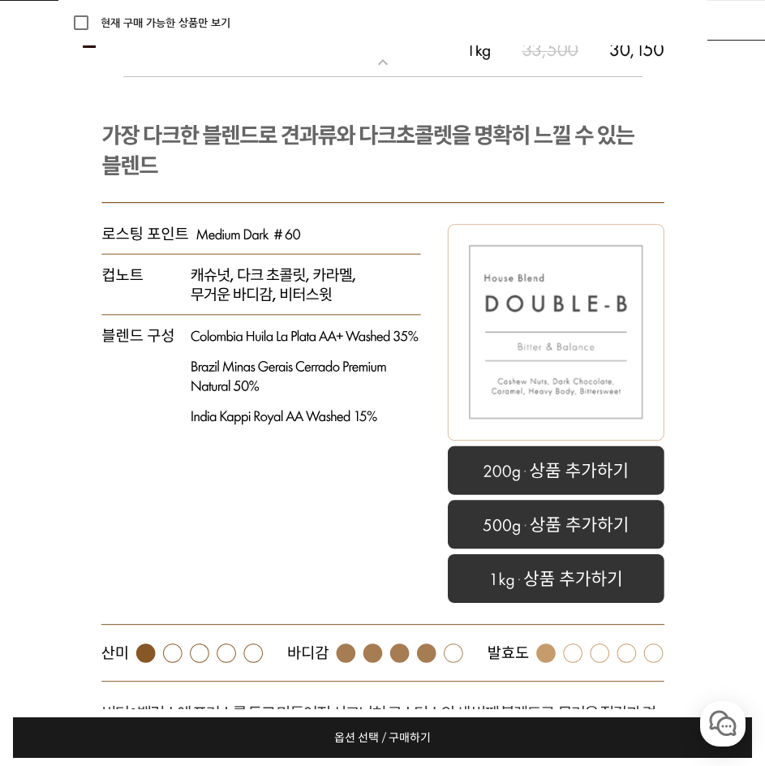
click at [531, 757] on link "옵션 선택 / 구매하기 예약주문 REGULAR DELIVERY" at bounding box center [382, 737] width 739 height 41
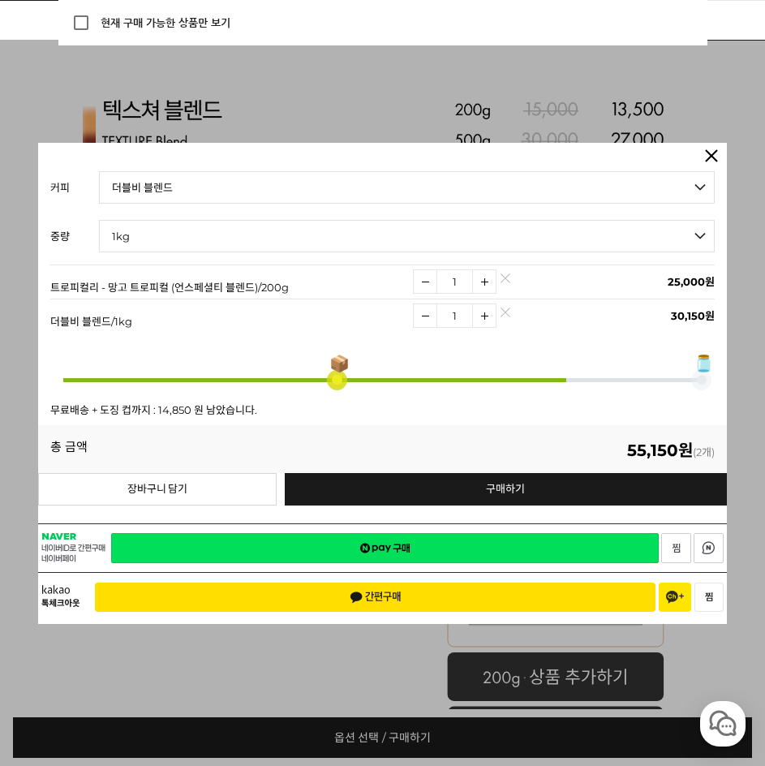
scroll to position [5582, 0]
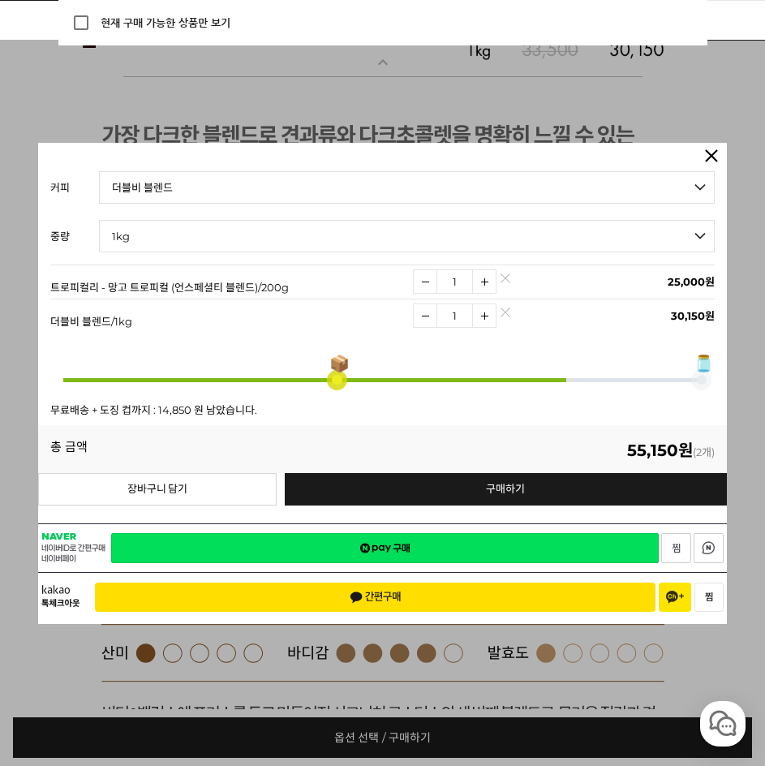
click at [458, 552] on link "네이버페이 구매하기" at bounding box center [385, 548] width 548 height 30
